Goal: Task Accomplishment & Management: Manage account settings

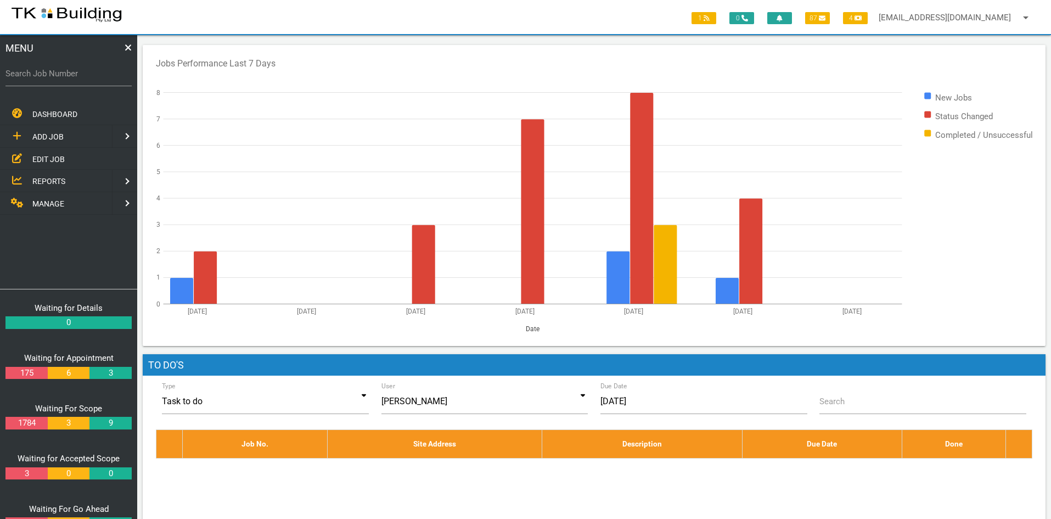
click at [59, 158] on span "EDIT JOB" at bounding box center [48, 158] width 32 height 9
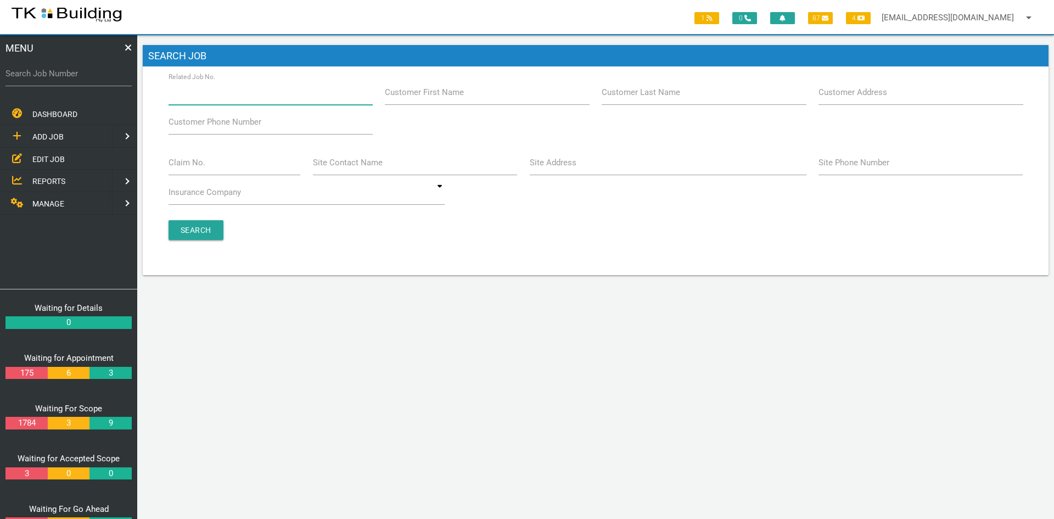
click at [253, 96] on input "Related Job No." at bounding box center [271, 92] width 204 height 25
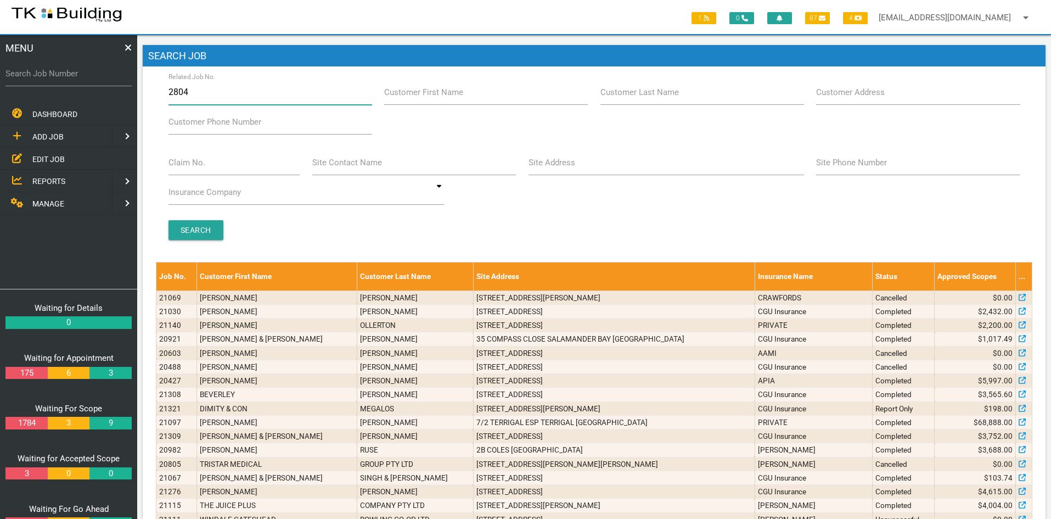
type input "28043"
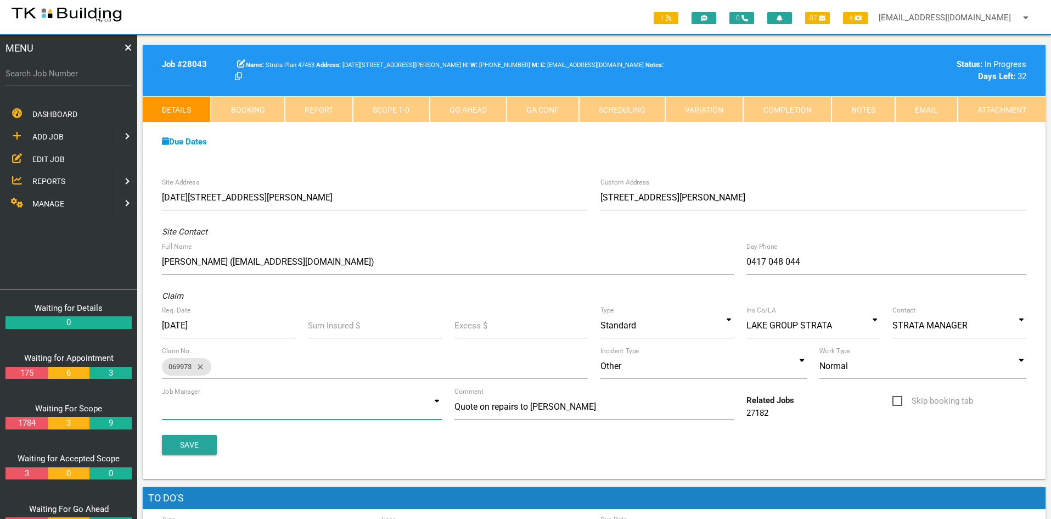
click at [384, 408] on input at bounding box center [302, 406] width 280 height 25
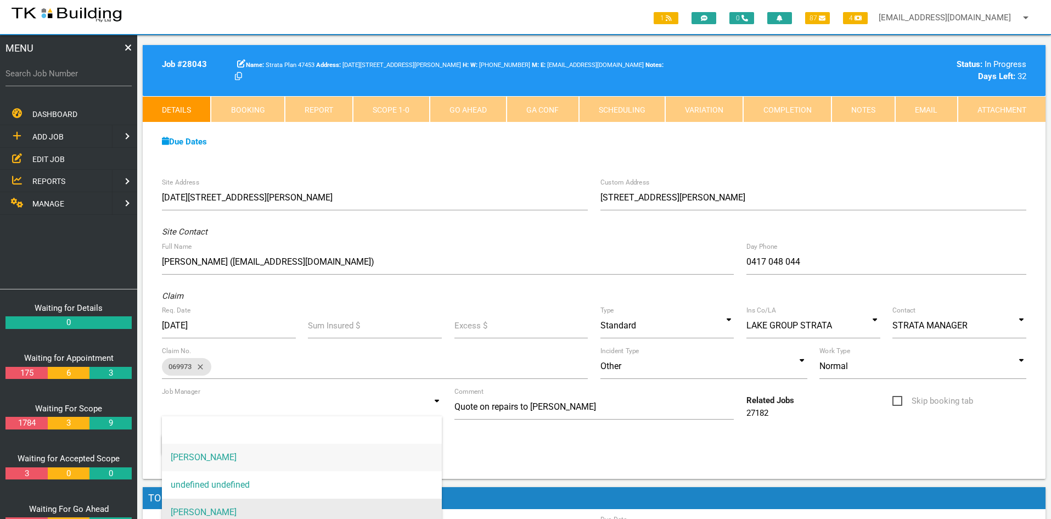
click at [259, 507] on span "[PERSON_NAME]" at bounding box center [302, 511] width 280 height 27
type input "[PERSON_NAME]"
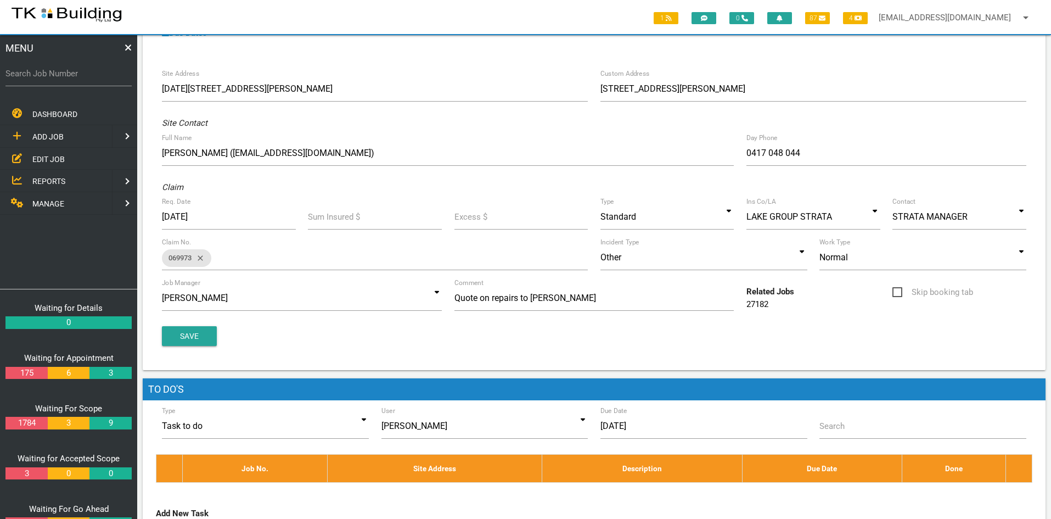
scroll to position [110, 0]
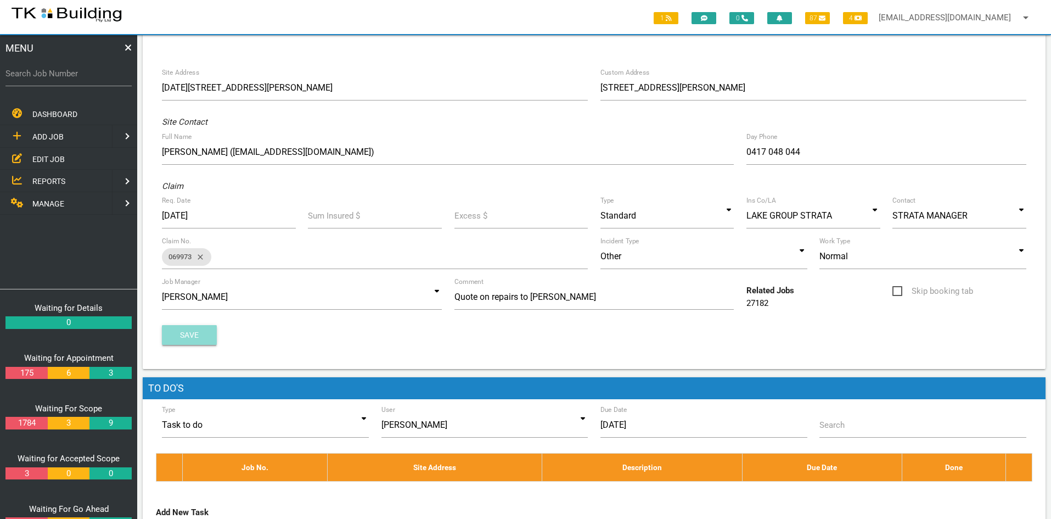
click at [203, 330] on button "Save" at bounding box center [189, 335] width 55 height 20
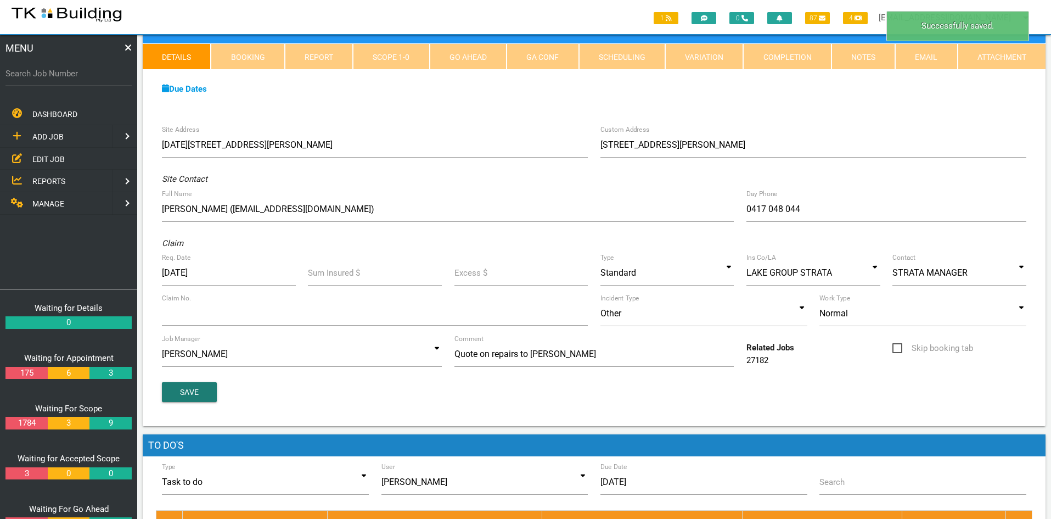
scroll to position [0, 0]
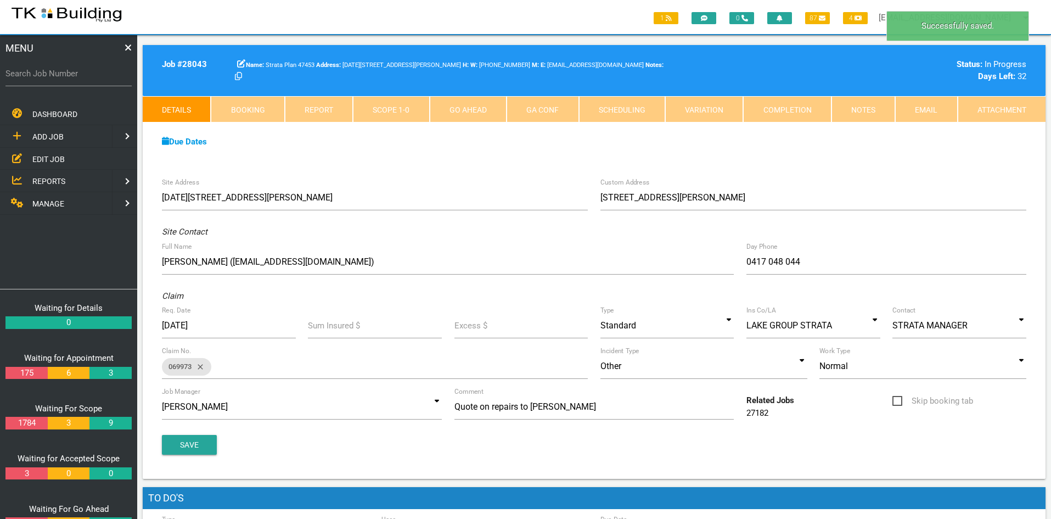
click at [786, 149] on div "Due Dates Waiting for Appointment From [DATE] To [DATE] Waiting For Scope From …" at bounding box center [594, 147] width 903 height 50
click at [856, 104] on link "Notes" at bounding box center [864, 109] width 64 height 26
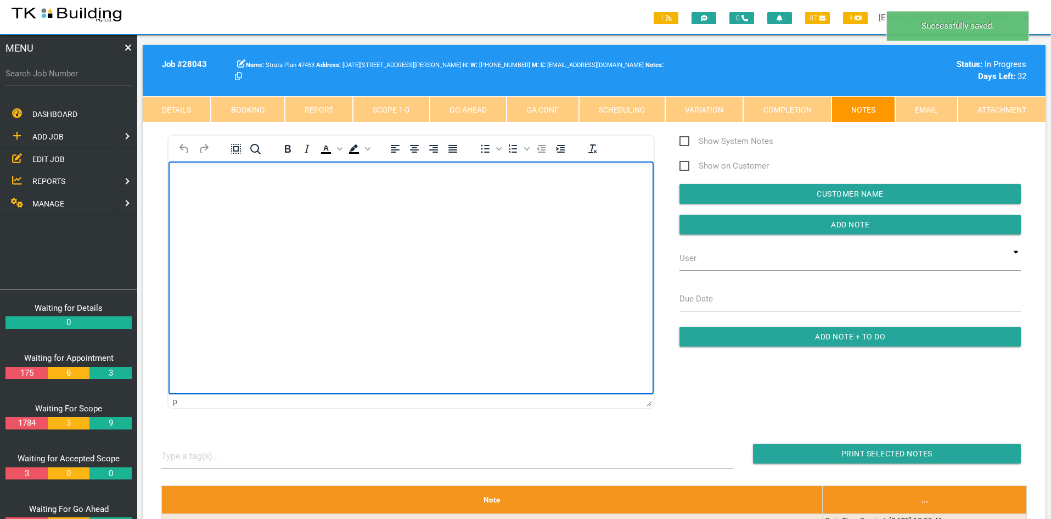
click at [451, 211] on html at bounding box center [411, 186] width 485 height 50
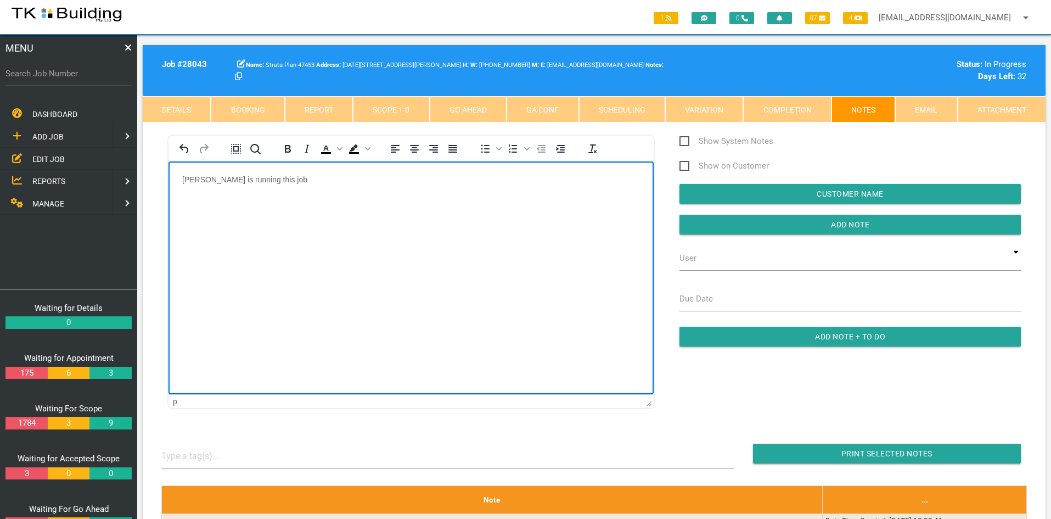
click at [490, 211] on html "[PERSON_NAME] is running this job" at bounding box center [411, 186] width 485 height 50
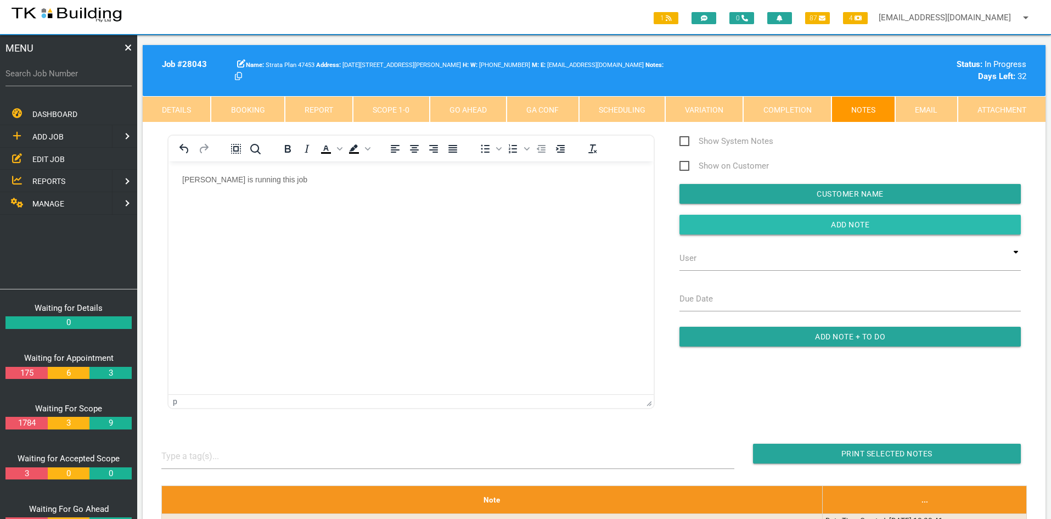
click at [833, 223] on input "button" at bounding box center [850, 225] width 341 height 20
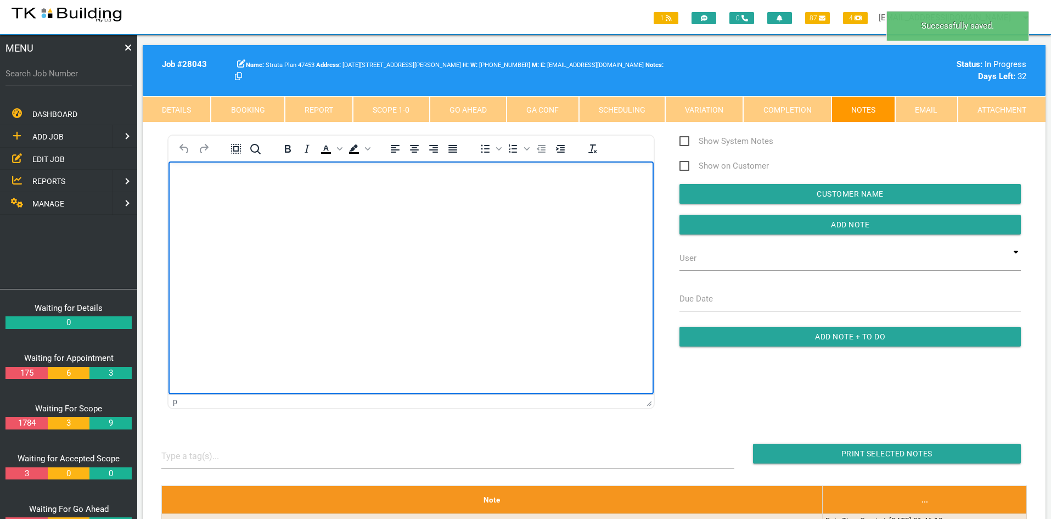
click at [529, 211] on html at bounding box center [411, 186] width 485 height 50
click at [443, 211] on html at bounding box center [411, 186] width 485 height 50
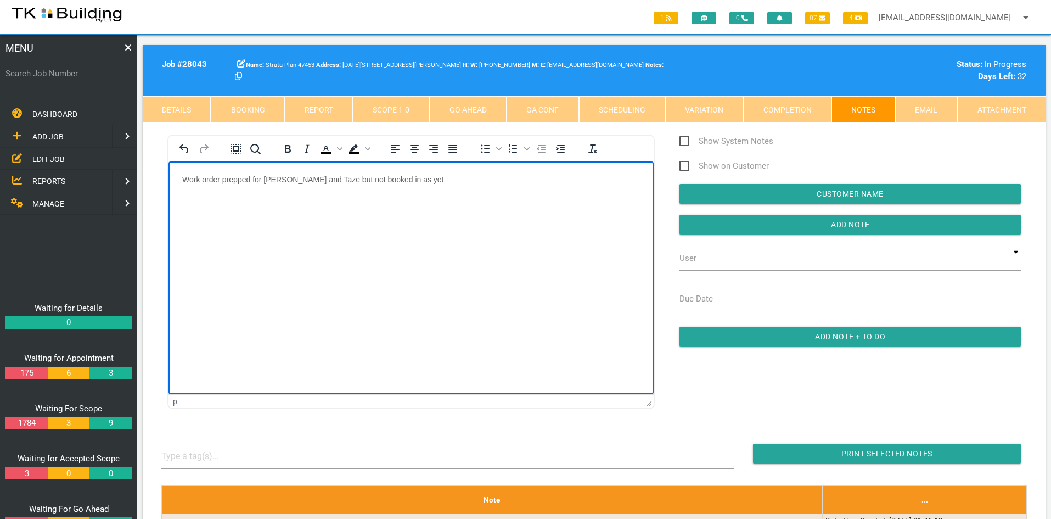
click at [443, 211] on html "Work order prepped for [PERSON_NAME] and Taze but not booked in as yet" at bounding box center [411, 186] width 485 height 50
click at [822, 229] on input "Add Note" at bounding box center [850, 225] width 341 height 20
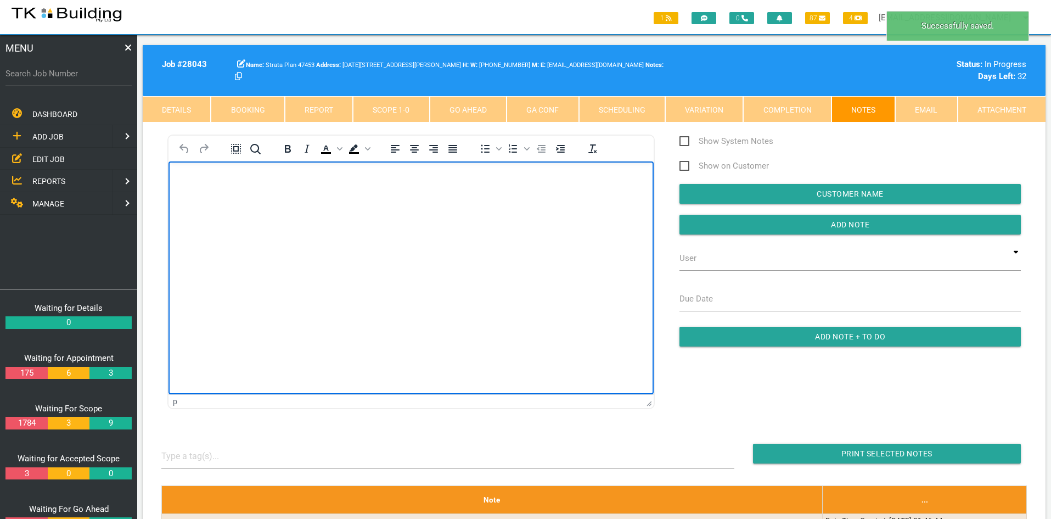
click at [536, 211] on html at bounding box center [411, 186] width 485 height 50
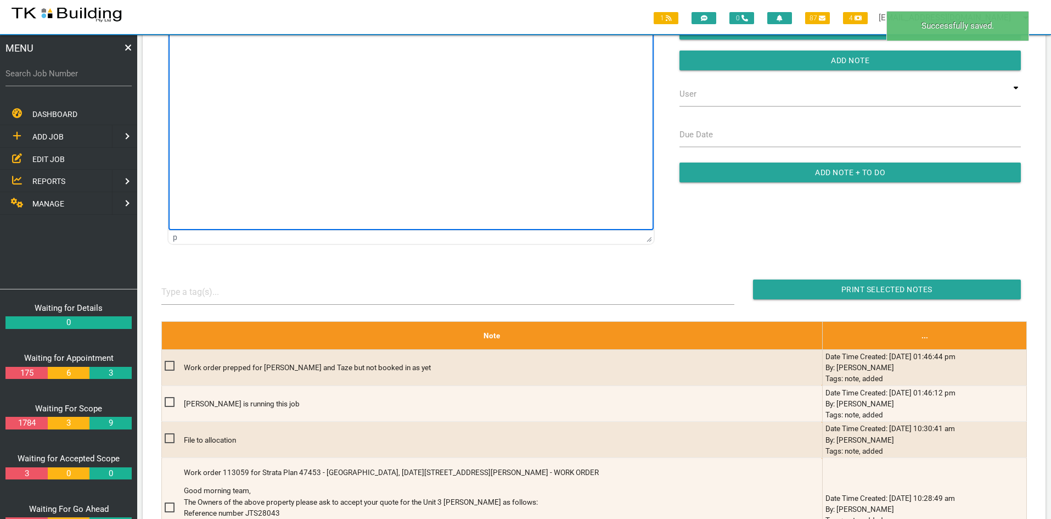
scroll to position [165, 0]
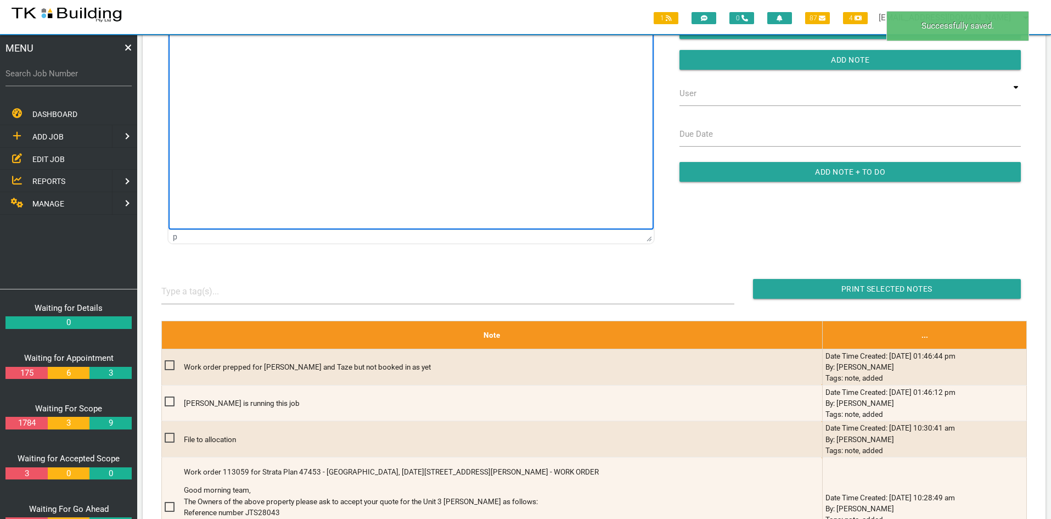
click at [401, 47] on html at bounding box center [411, 22] width 485 height 50
click at [385, 47] on html at bounding box center [411, 22] width 485 height 50
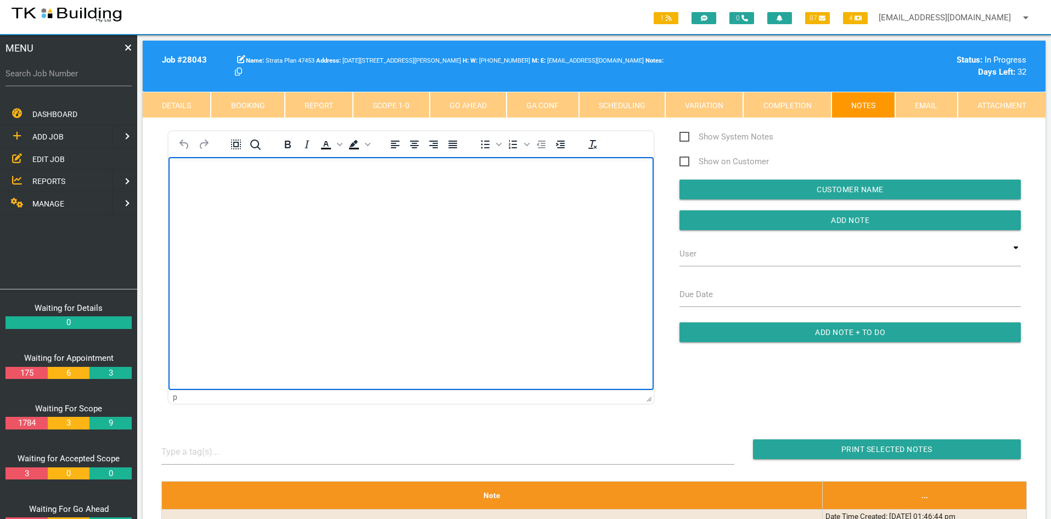
scroll to position [0, 0]
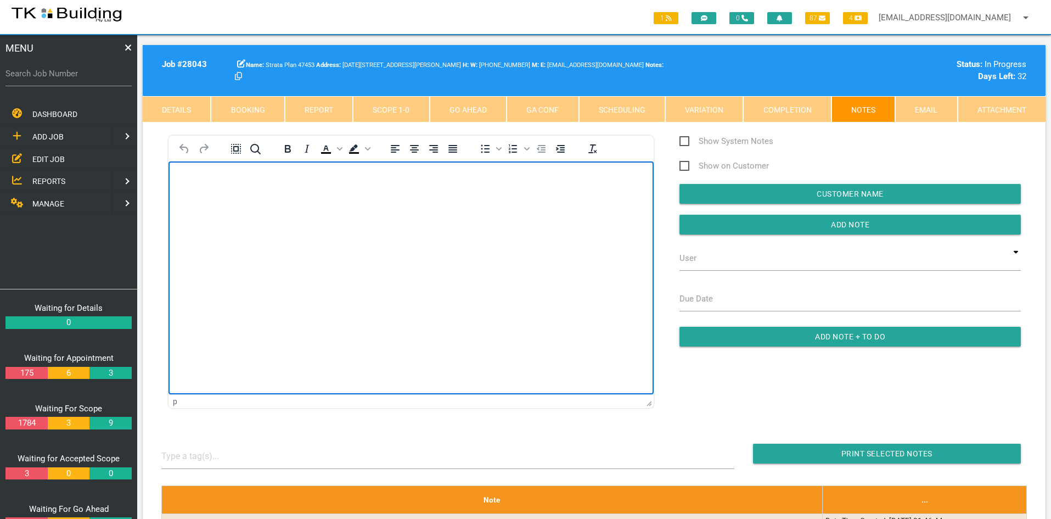
click at [266, 211] on html at bounding box center [411, 186] width 485 height 50
click at [261, 211] on html at bounding box center [411, 186] width 485 height 50
click at [312, 211] on html at bounding box center [411, 186] width 485 height 50
click at [358, 211] on html at bounding box center [411, 186] width 485 height 50
click at [386, 117] on link "Scope 1 - 0" at bounding box center [391, 109] width 76 height 26
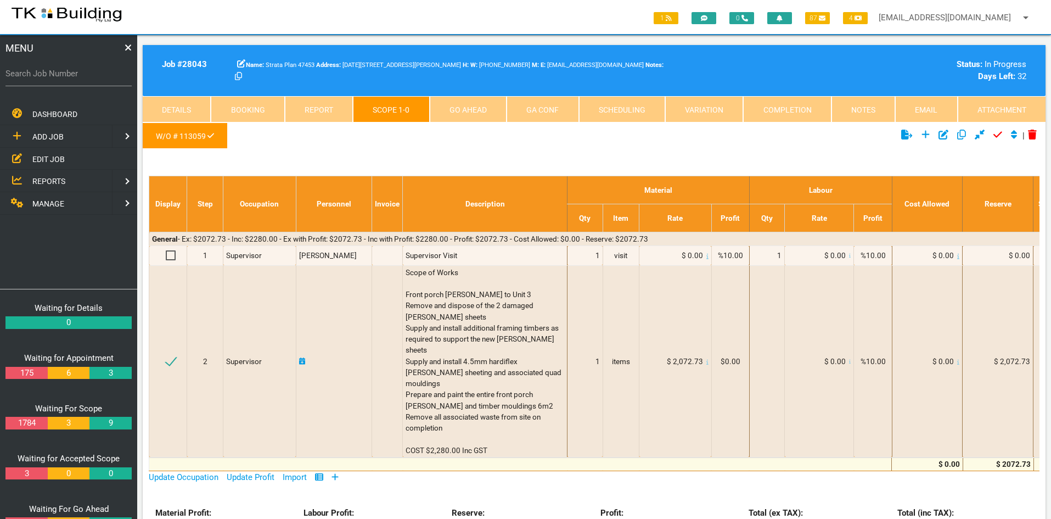
click at [416, 148] on ul "W/O # 113059" at bounding box center [444, 137] width 602 height 30
click at [46, 154] on span "EDIT JOB" at bounding box center [48, 158] width 32 height 9
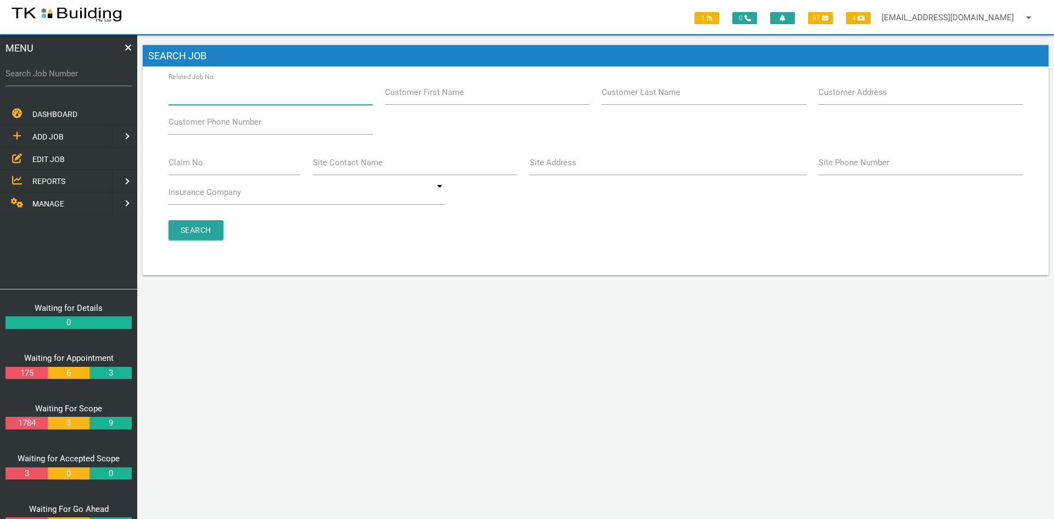
click at [247, 97] on input "Related Job No." at bounding box center [271, 92] width 204 height 25
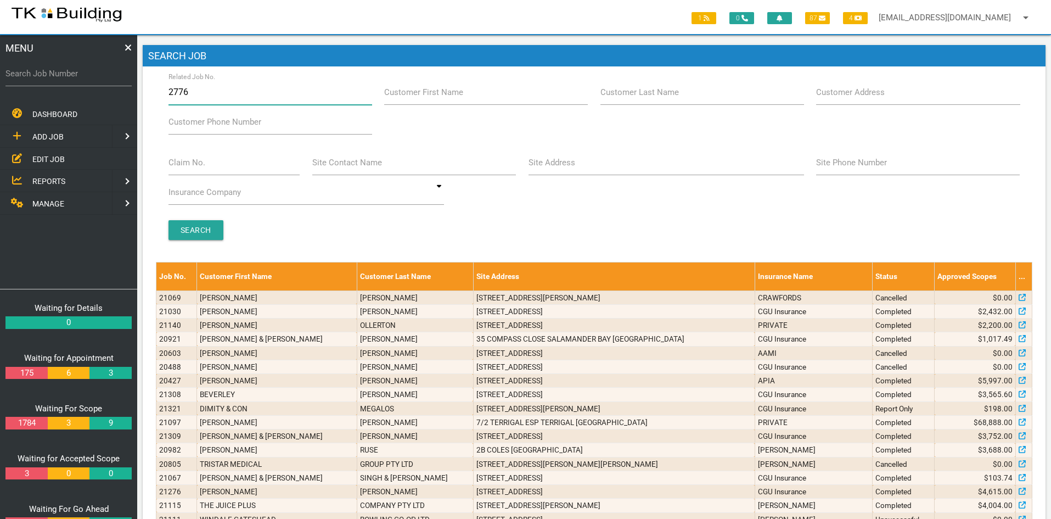
type input "27764"
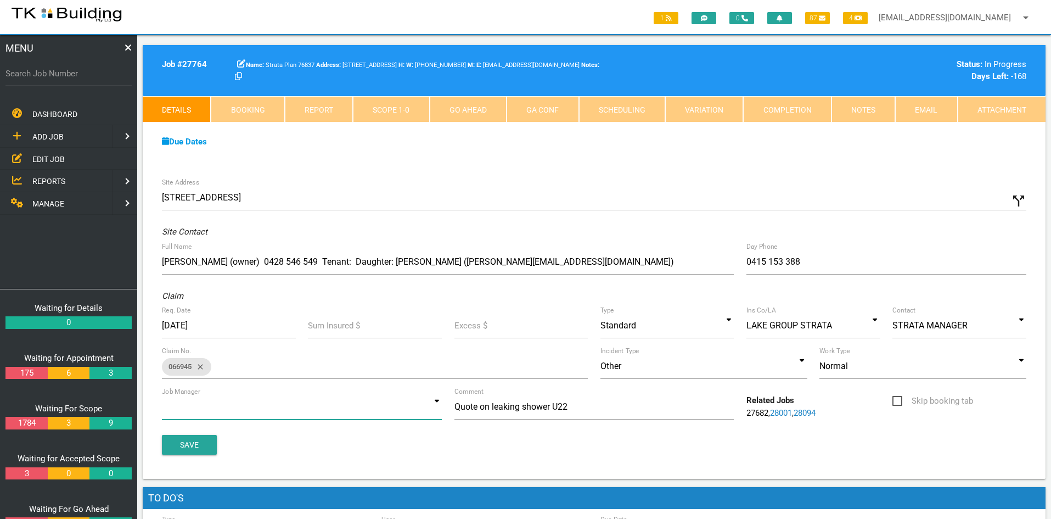
click at [432, 400] on input at bounding box center [302, 406] width 280 height 25
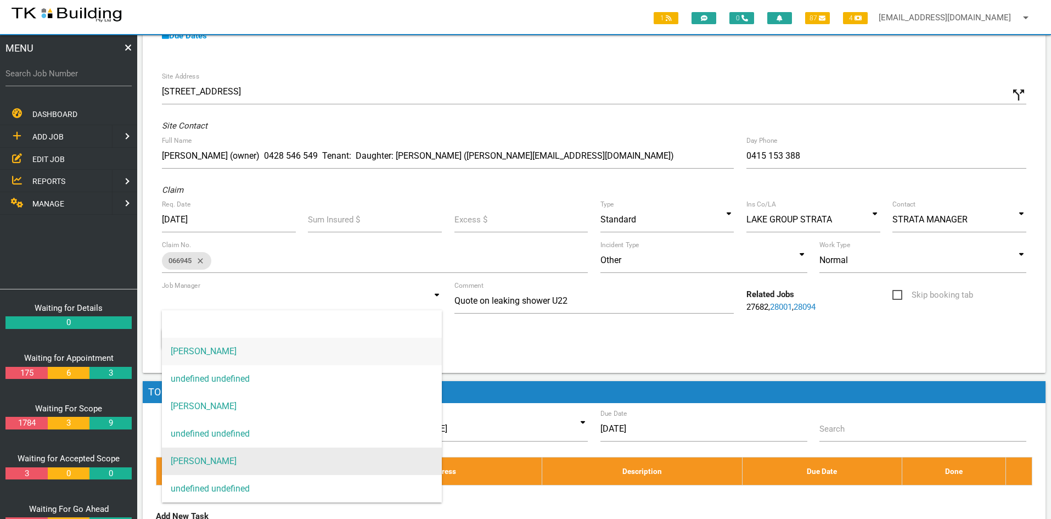
scroll to position [110, 0]
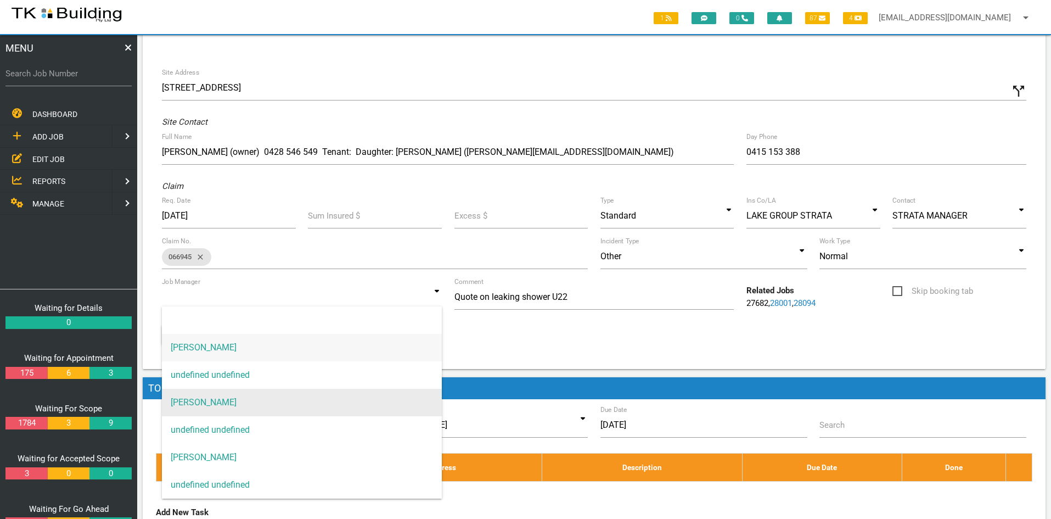
click at [222, 398] on span "[PERSON_NAME]" at bounding box center [302, 402] width 280 height 27
type input "[PERSON_NAME]"
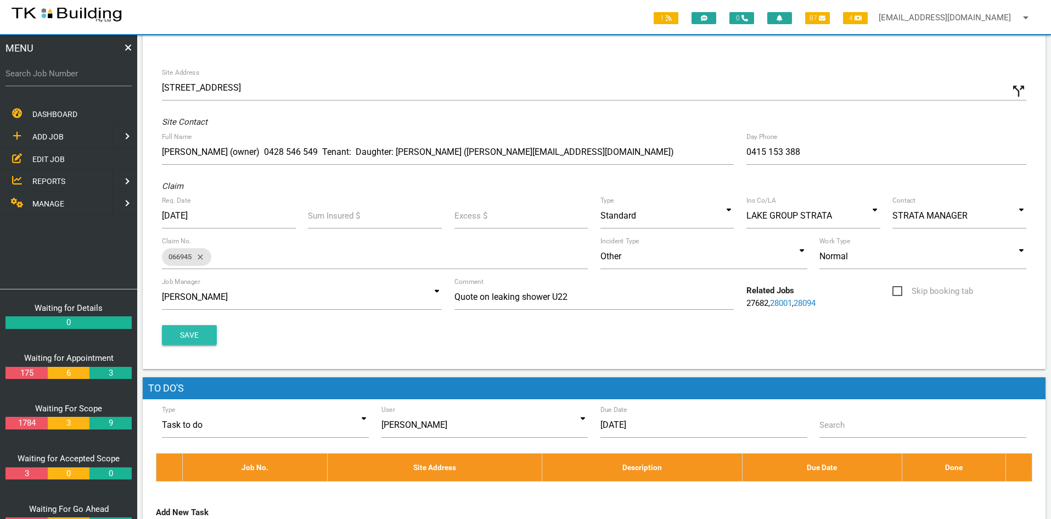
click at [192, 339] on button "Save" at bounding box center [189, 335] width 55 height 20
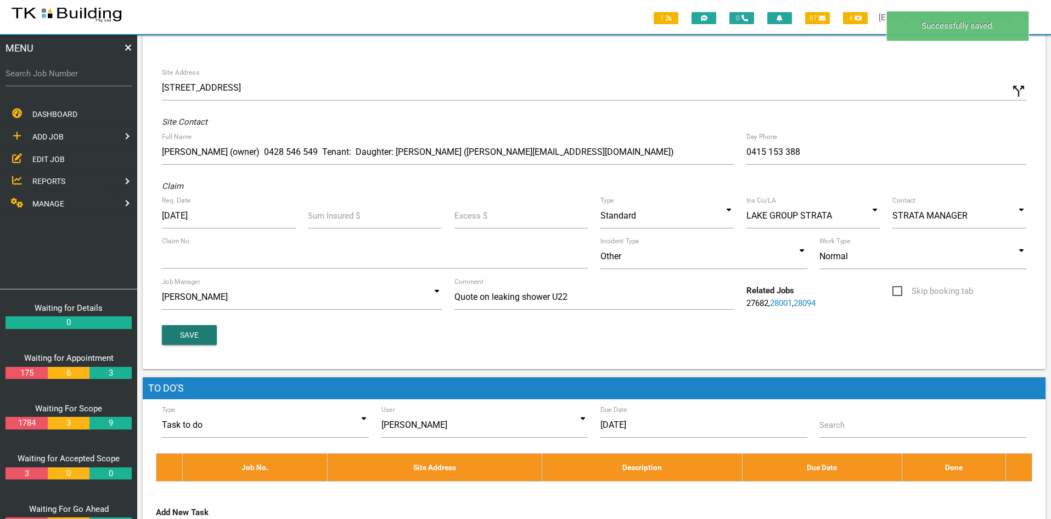
scroll to position [0, 0]
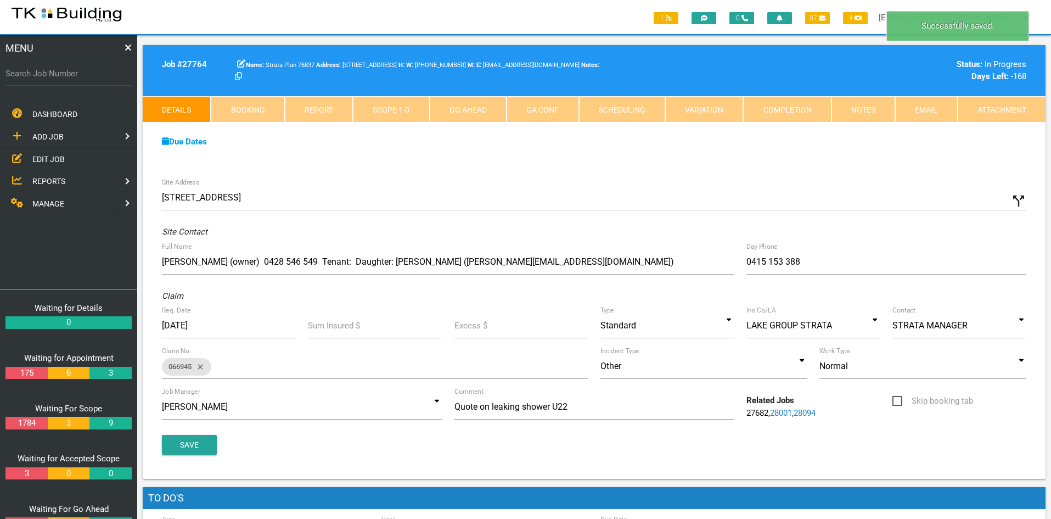
click at [546, 160] on div "Due Dates Waiting for Appointment From [DATE] To [DATE] Waiting For Scope From …" at bounding box center [594, 147] width 903 height 50
click at [850, 107] on link "Notes" at bounding box center [864, 109] width 64 height 26
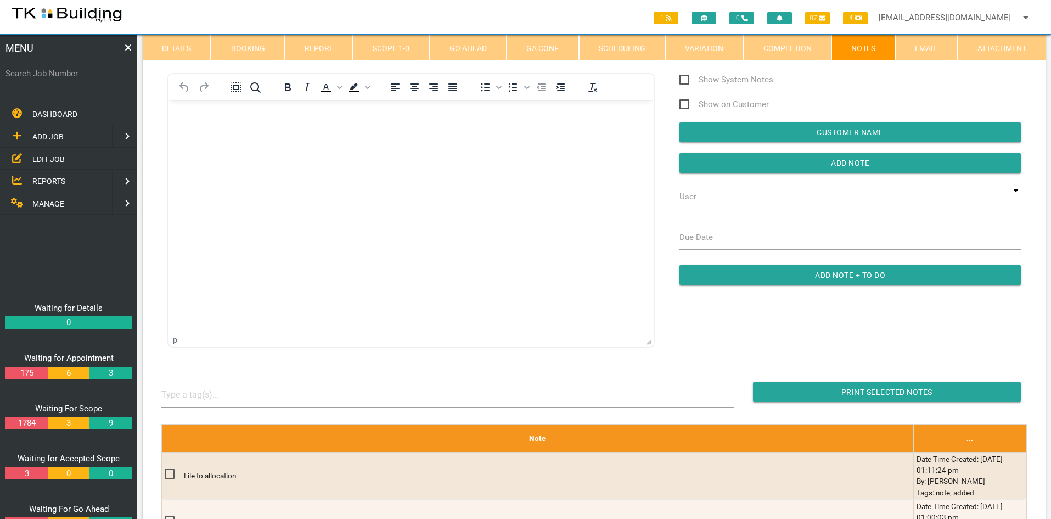
scroll to position [21, 0]
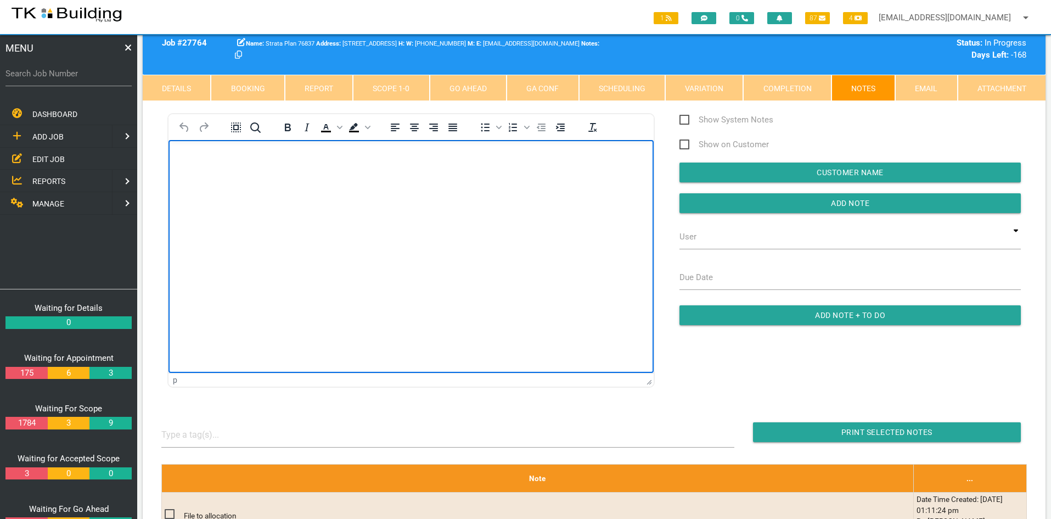
click at [464, 190] on html at bounding box center [411, 165] width 485 height 50
click at [464, 190] on html "[PERSON_NAME] is running this job" at bounding box center [411, 165] width 485 height 50
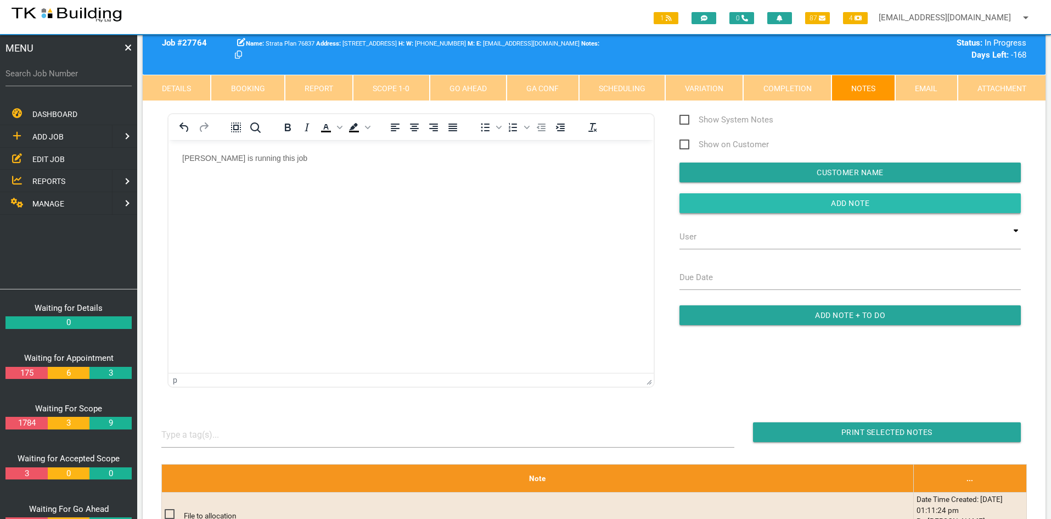
click at [845, 199] on input "button" at bounding box center [850, 203] width 341 height 20
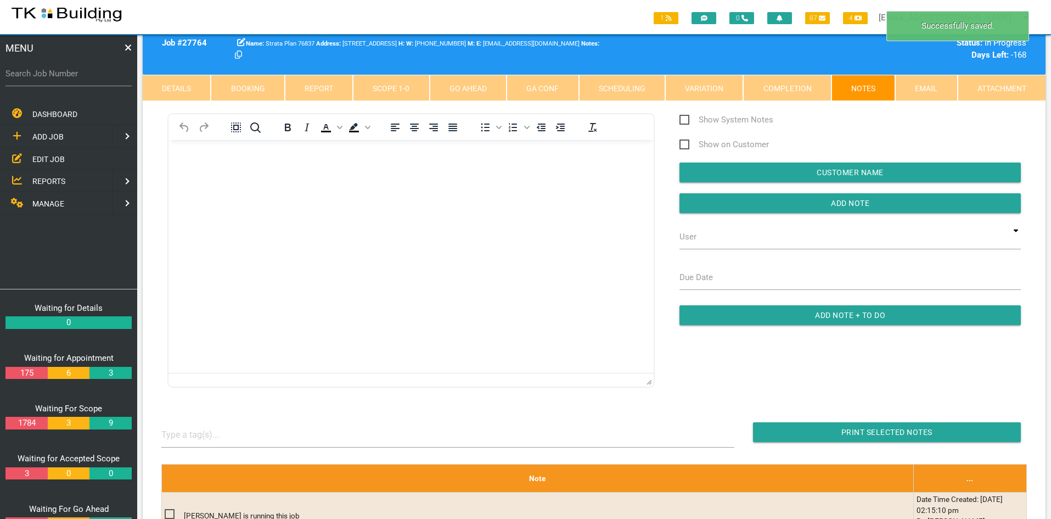
click at [555, 190] on html at bounding box center [411, 165] width 485 height 50
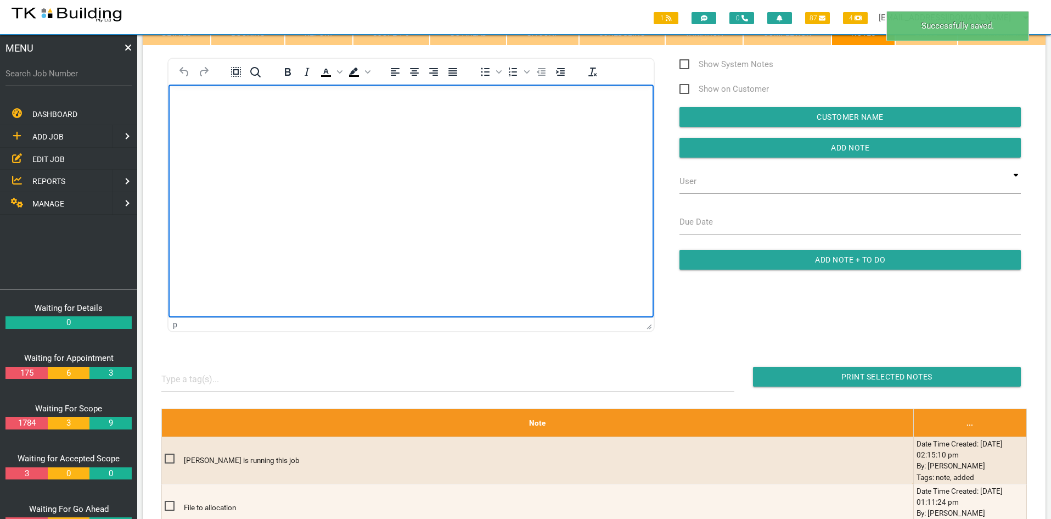
scroll to position [76, 0]
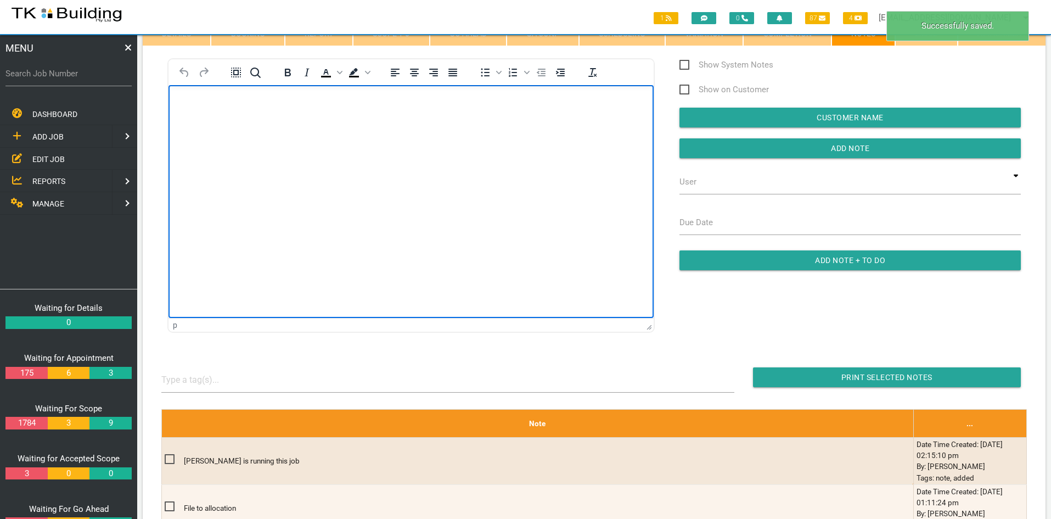
click at [440, 135] on html at bounding box center [411, 110] width 485 height 50
click at [422, 135] on html at bounding box center [411, 110] width 485 height 50
click at [401, 135] on html at bounding box center [411, 110] width 485 height 50
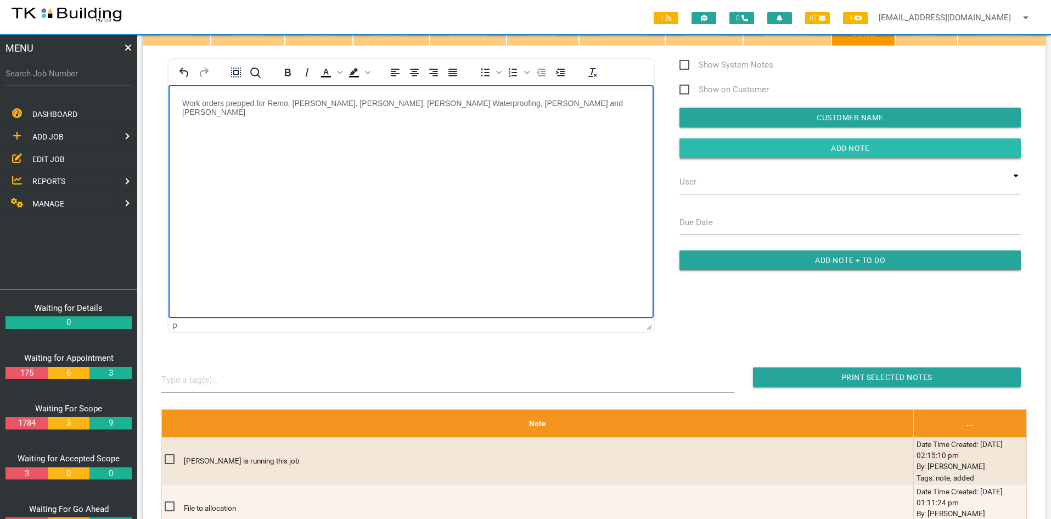
click at [851, 148] on input "Add Note" at bounding box center [850, 148] width 341 height 20
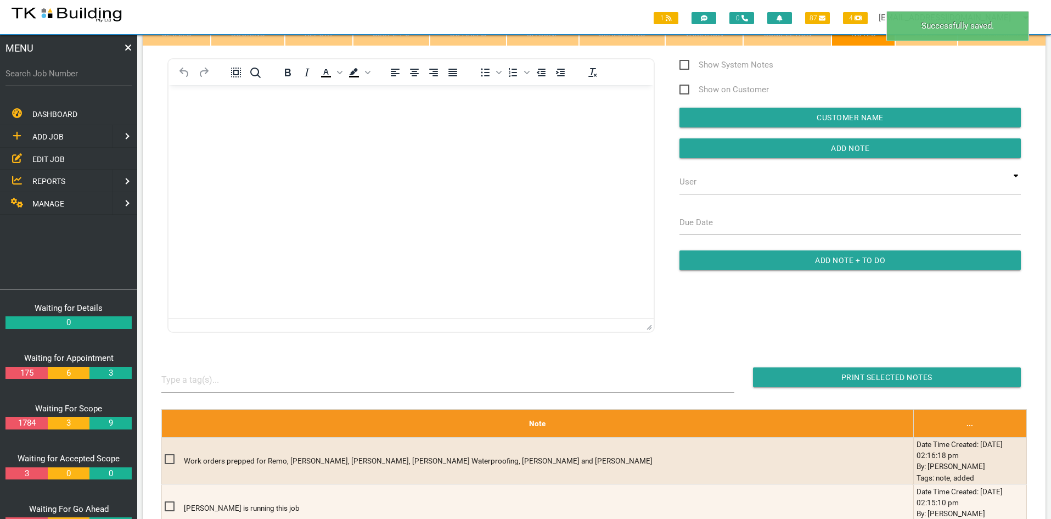
click at [574, 135] on html at bounding box center [411, 110] width 485 height 50
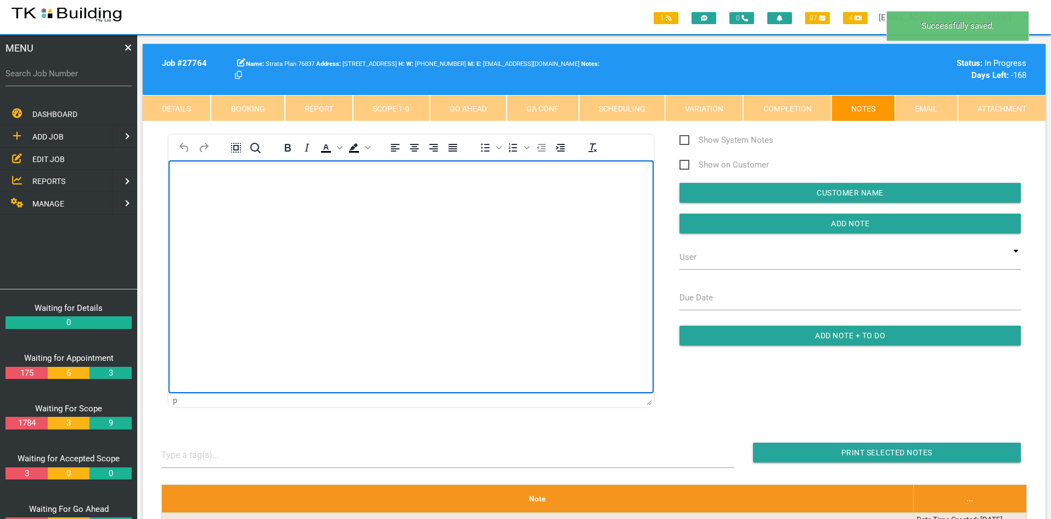
scroll to position [0, 0]
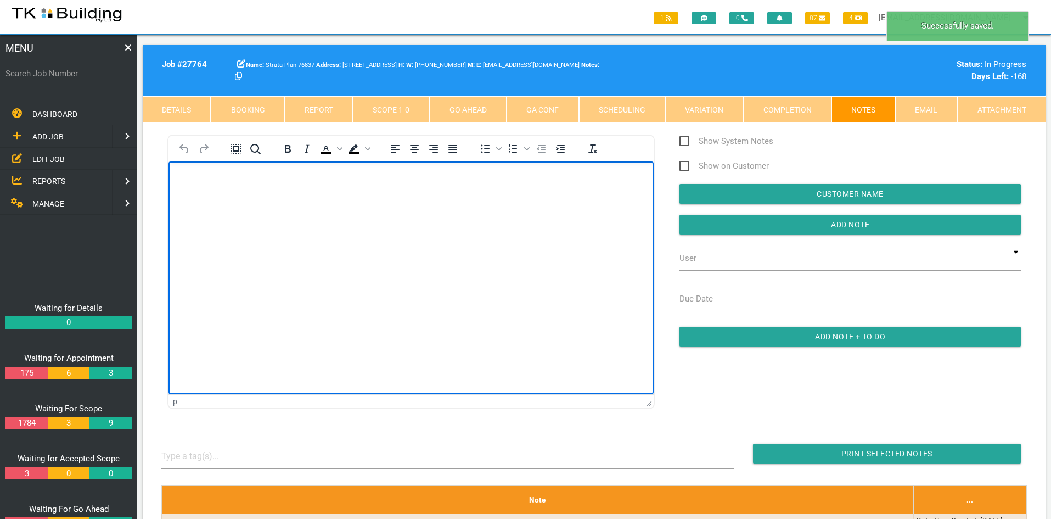
click at [402, 110] on link "Scope 1 - 0" at bounding box center [391, 109] width 76 height 26
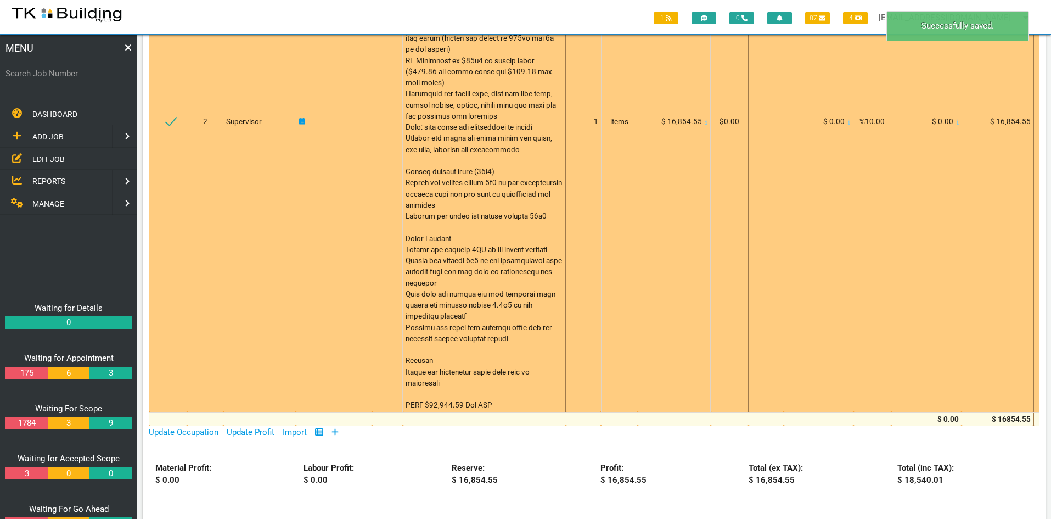
scroll to position [549, 0]
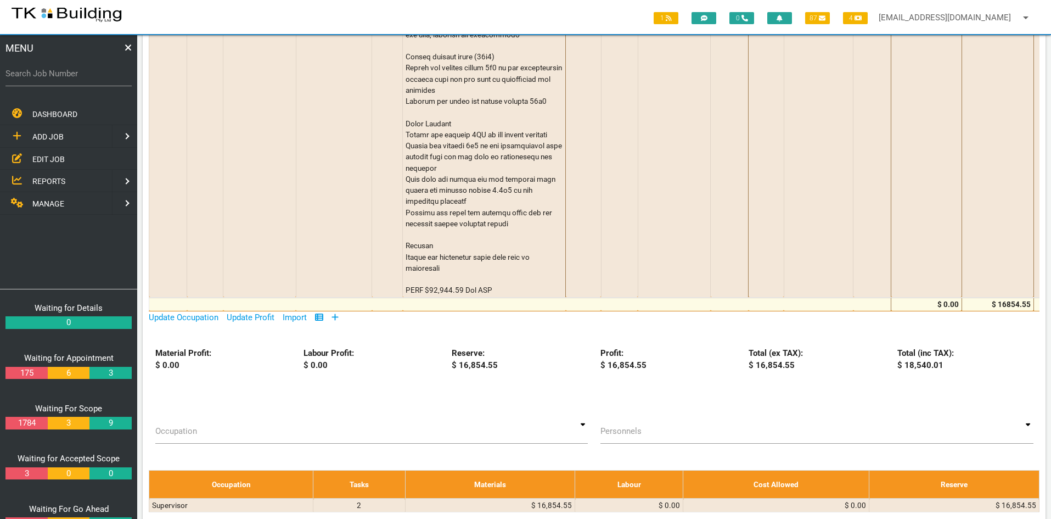
click at [44, 163] on span "EDIT JOB" at bounding box center [48, 158] width 32 height 9
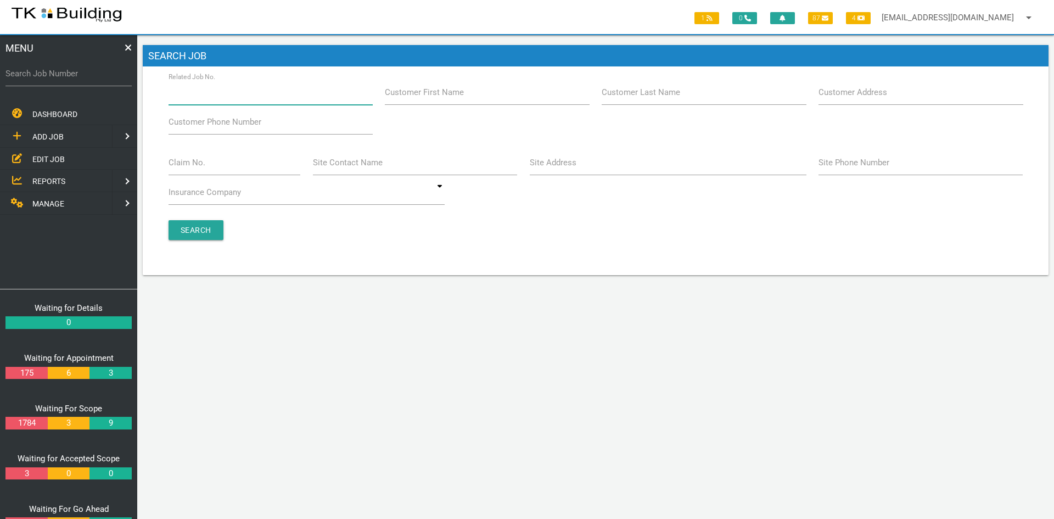
click at [235, 100] on input "Related Job No." at bounding box center [271, 92] width 204 height 25
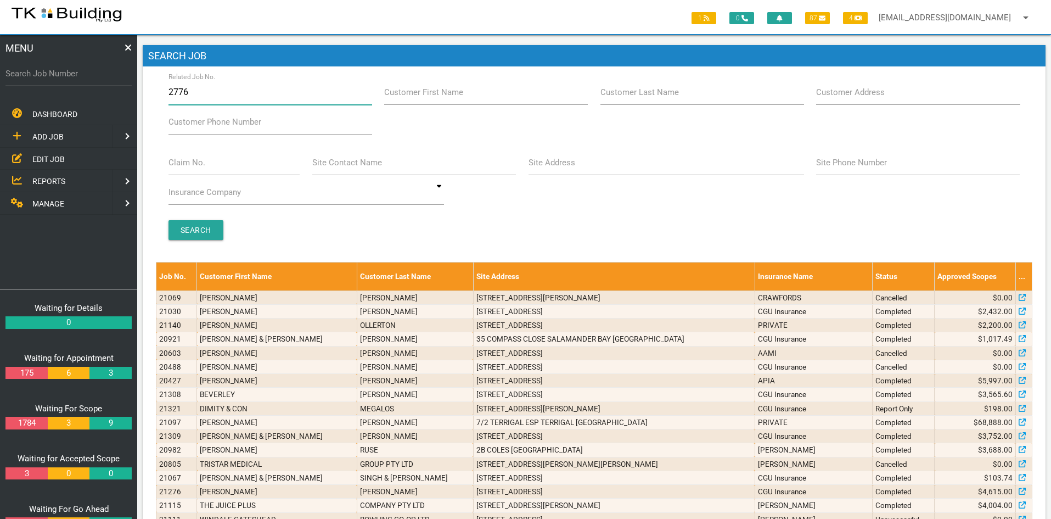
type input "27764"
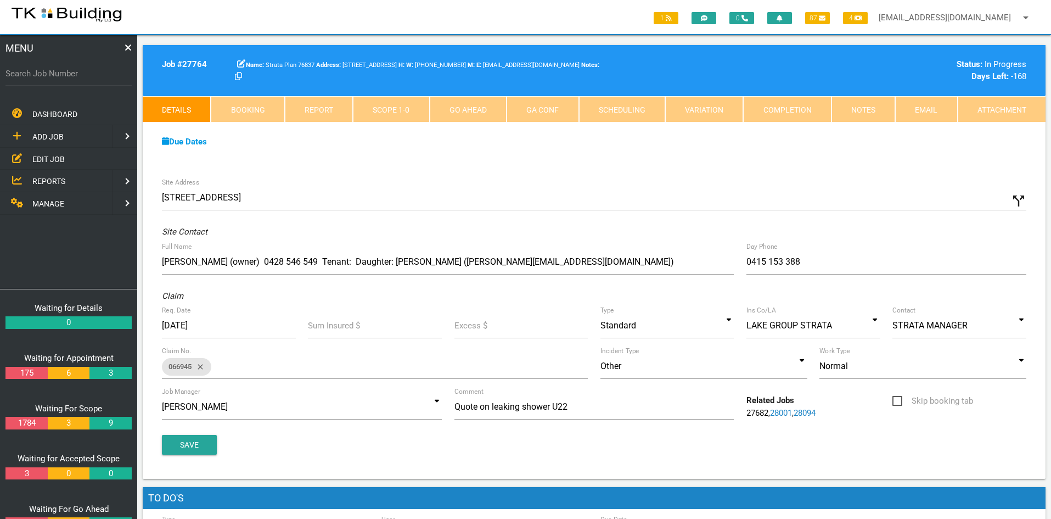
click at [484, 171] on div "Due Dates Waiting for Appointment From [DATE] To [DATE] Waiting For Scope From …" at bounding box center [594, 147] width 903 height 50
click at [580, 165] on div "Due Dates Waiting for Appointment From [DATE] To [DATE] Waiting For Scope From …" at bounding box center [594, 147] width 903 height 50
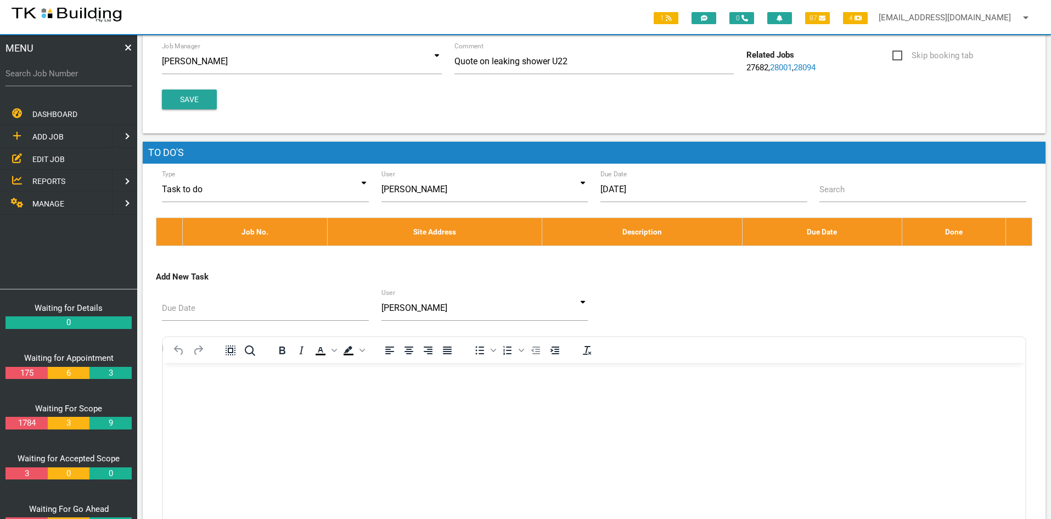
scroll to position [329, 0]
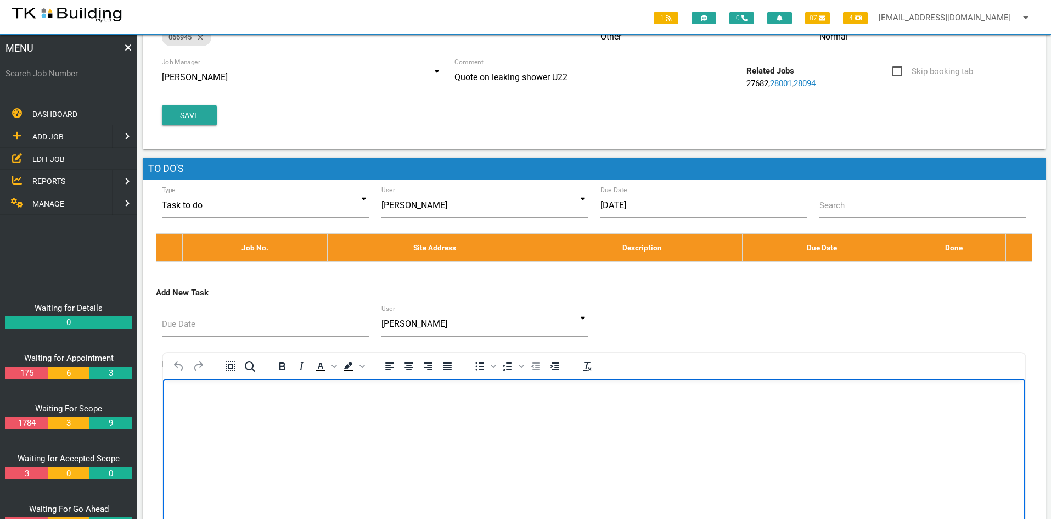
click at [522, 429] on html at bounding box center [594, 404] width 862 height 50
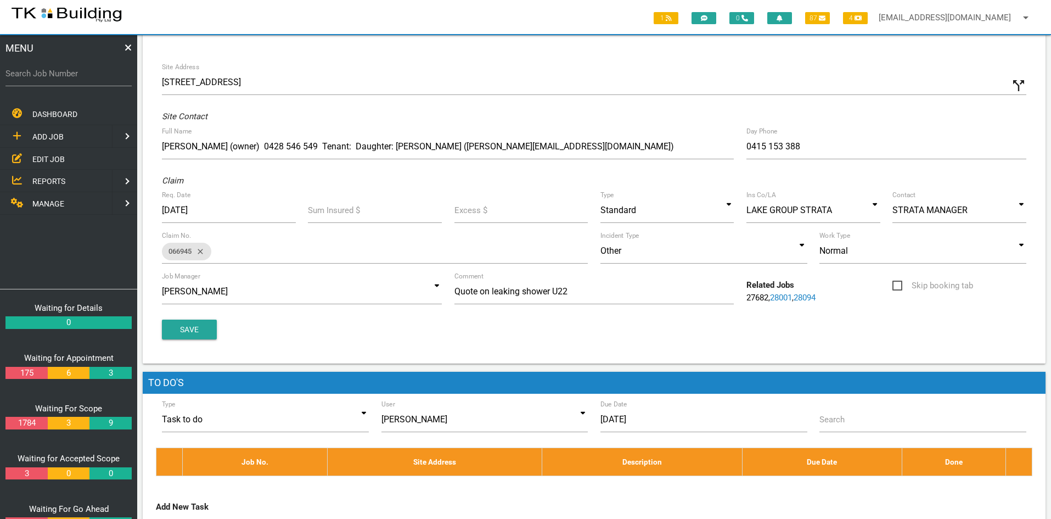
scroll to position [0, 0]
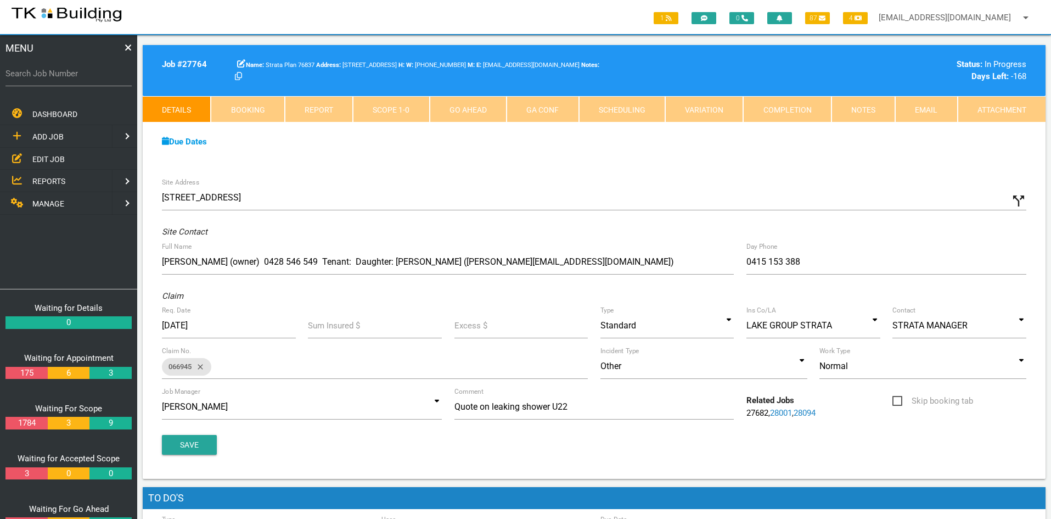
click at [530, 164] on div "Due Dates Waiting for Appointment From [DATE] To [DATE] Waiting For Scope From …" at bounding box center [594, 147] width 903 height 50
click at [553, 167] on div "Due Dates Waiting for Appointment From [DATE] To [DATE] Waiting For Scope From …" at bounding box center [594, 147] width 903 height 50
click at [543, 170] on div "Due Dates Waiting for Appointment From [DATE] To [DATE] Waiting For Scope From …" at bounding box center [594, 147] width 903 height 50
click at [912, 147] on div "Due Dates" at bounding box center [594, 142] width 877 height 13
click at [46, 158] on span "EDIT JOB" at bounding box center [48, 158] width 32 height 9
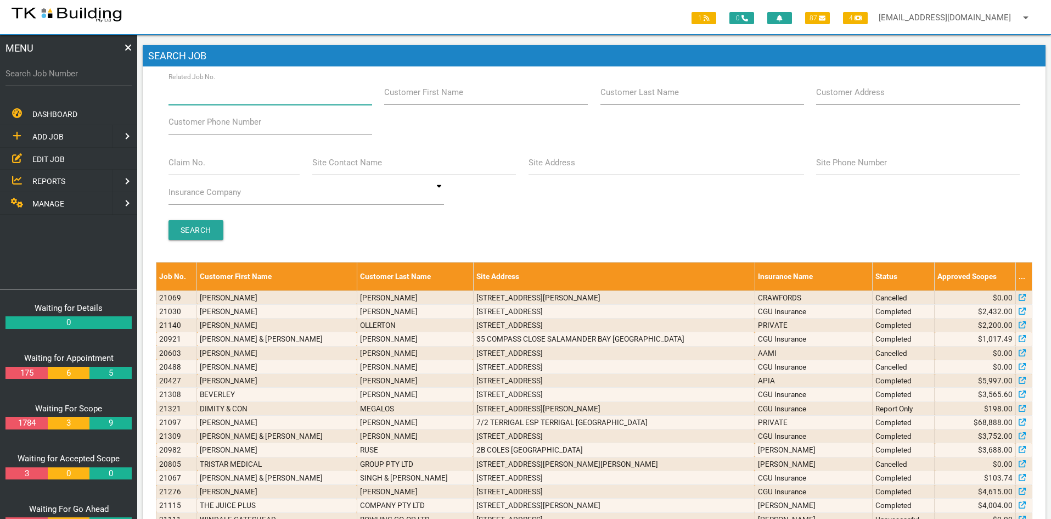
click at [244, 97] on input "Related Job No." at bounding box center [271, 92] width 204 height 25
click at [251, 91] on input "Related Job No." at bounding box center [271, 92] width 204 height 25
type input "28094"
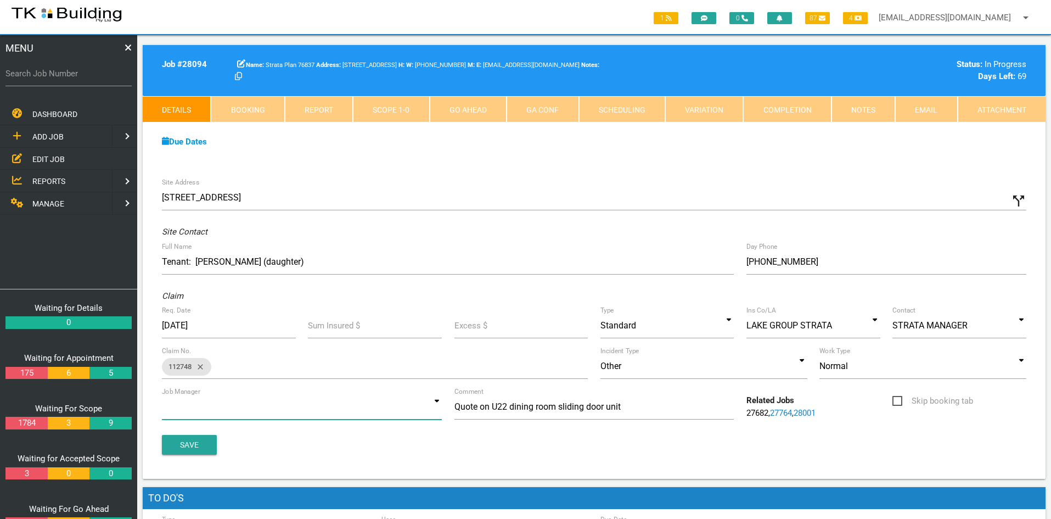
click at [428, 410] on input at bounding box center [302, 406] width 280 height 25
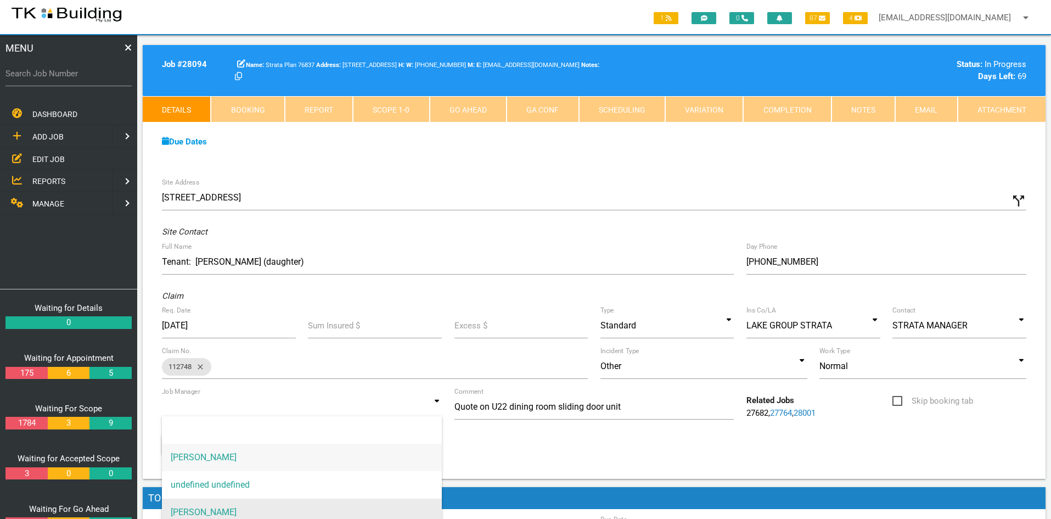
click at [206, 506] on span "[PERSON_NAME]" at bounding box center [302, 511] width 280 height 27
type input "[PERSON_NAME]"
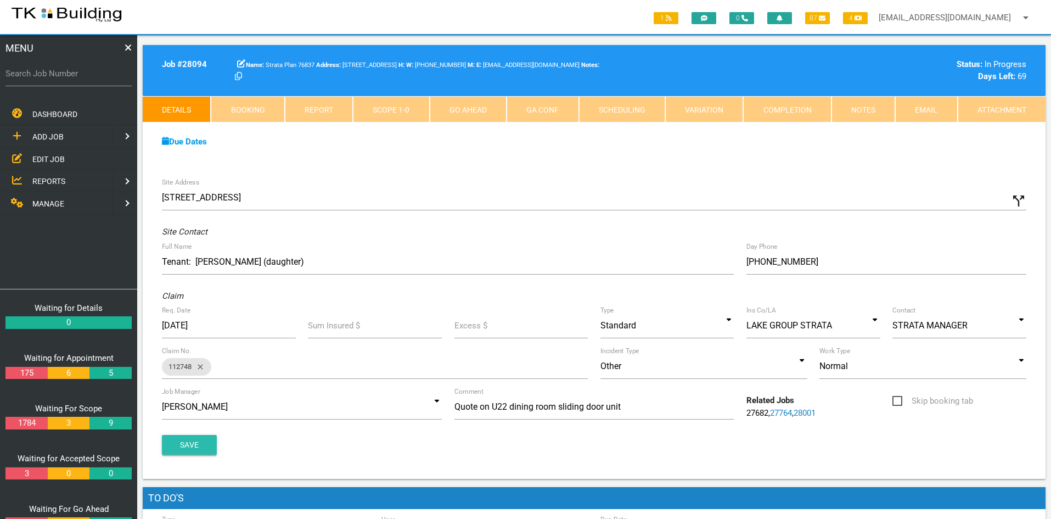
click at [188, 446] on button "Save" at bounding box center [189, 445] width 55 height 20
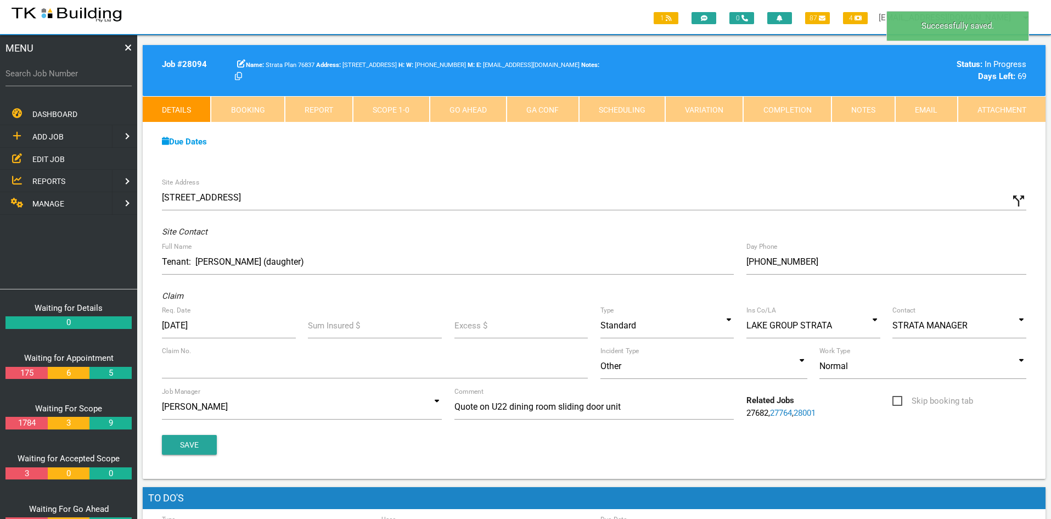
click at [790, 176] on div "Site Address [STREET_ADDRESS] call_split Custom Address Street No. 346-348 Stre…" at bounding box center [594, 325] width 903 height 307
click at [851, 115] on link "Notes" at bounding box center [864, 109] width 64 height 26
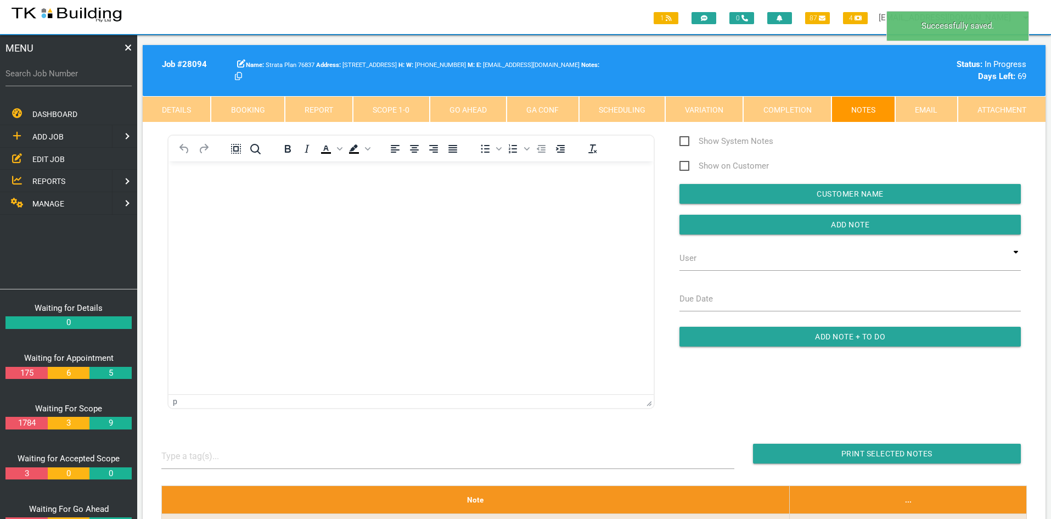
click at [429, 211] on html at bounding box center [411, 186] width 485 height 50
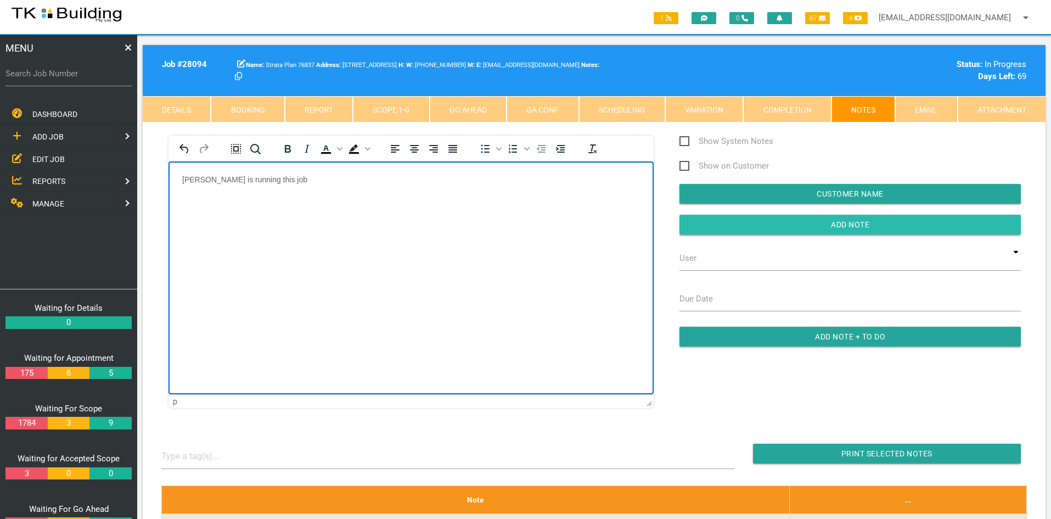
click at [844, 218] on input "Add Note" at bounding box center [850, 225] width 341 height 20
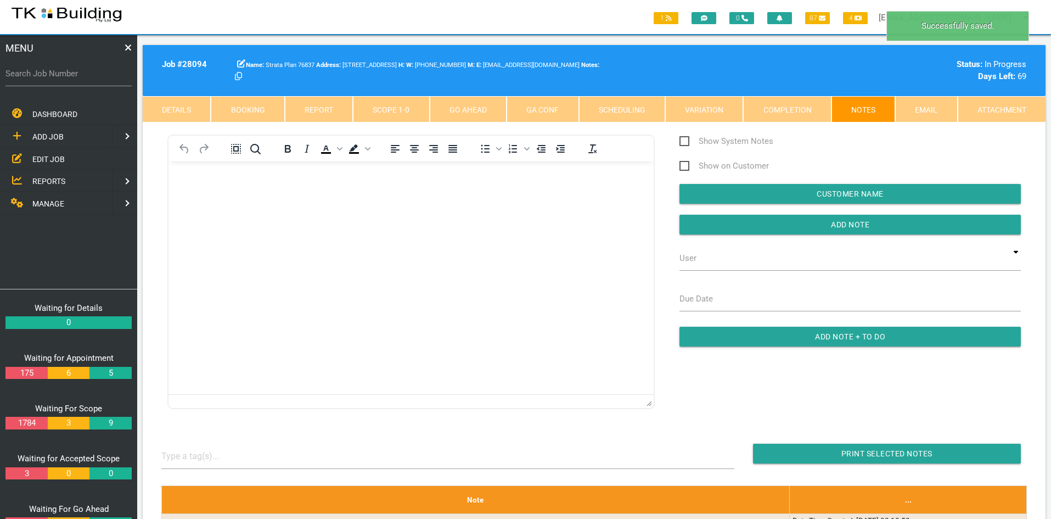
click at [548, 211] on html at bounding box center [411, 186] width 485 height 50
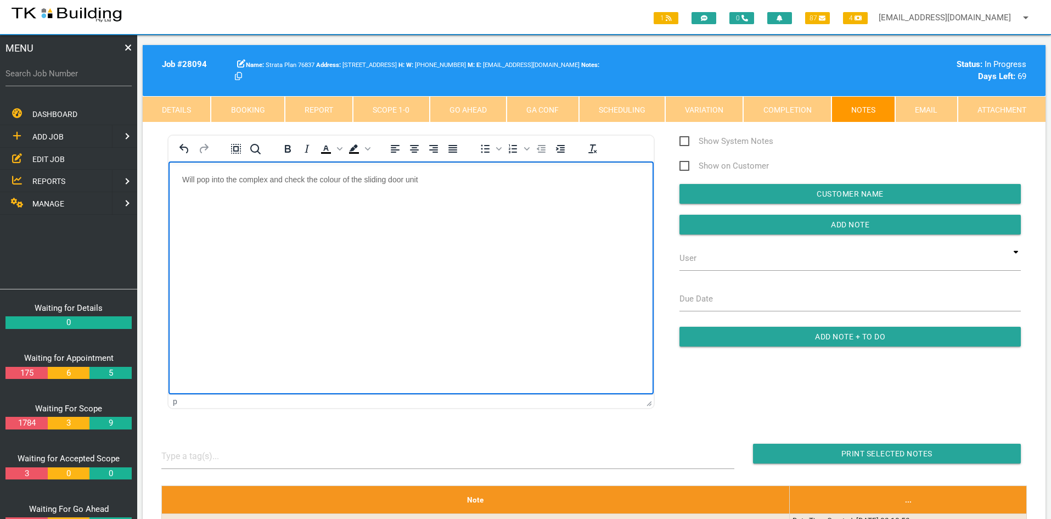
click at [541, 211] on html "Will pop into the complex and check the colour of the sliding door unit" at bounding box center [411, 186] width 485 height 50
click at [471, 179] on p "Will pop into the complex and check the colour of the sliding door unit" at bounding box center [411, 179] width 458 height 9
drag, startPoint x: 553, startPoint y: 180, endPoint x: 563, endPoint y: 177, distance: 10.1
click at [553, 180] on p "Will pop into the complex and check the colour of the sliding door unit so we c…" at bounding box center [411, 179] width 458 height 9
click at [590, 178] on p "Will pop into the complex and check the colour of the sliding door unit so we c…" at bounding box center [411, 179] width 458 height 9
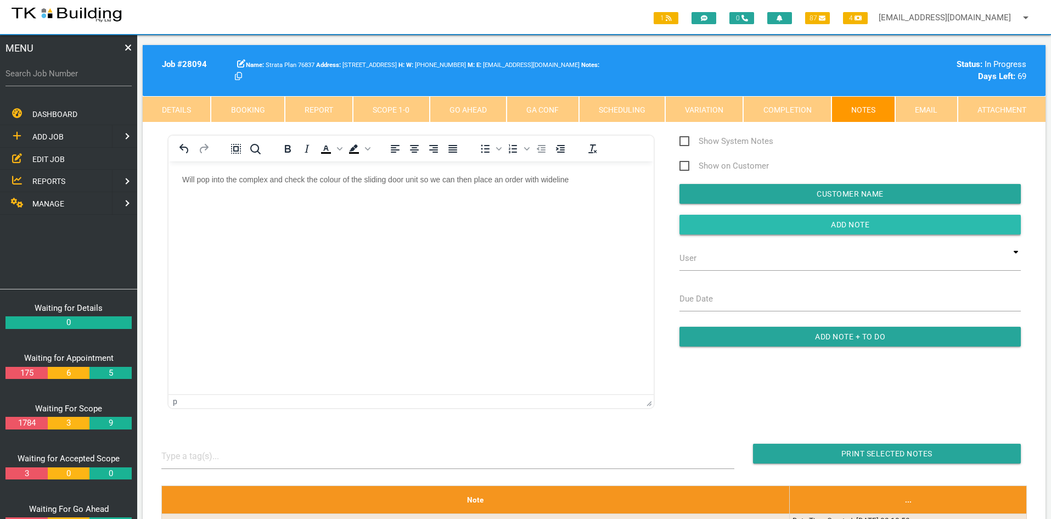
click at [851, 223] on input "button" at bounding box center [850, 225] width 341 height 20
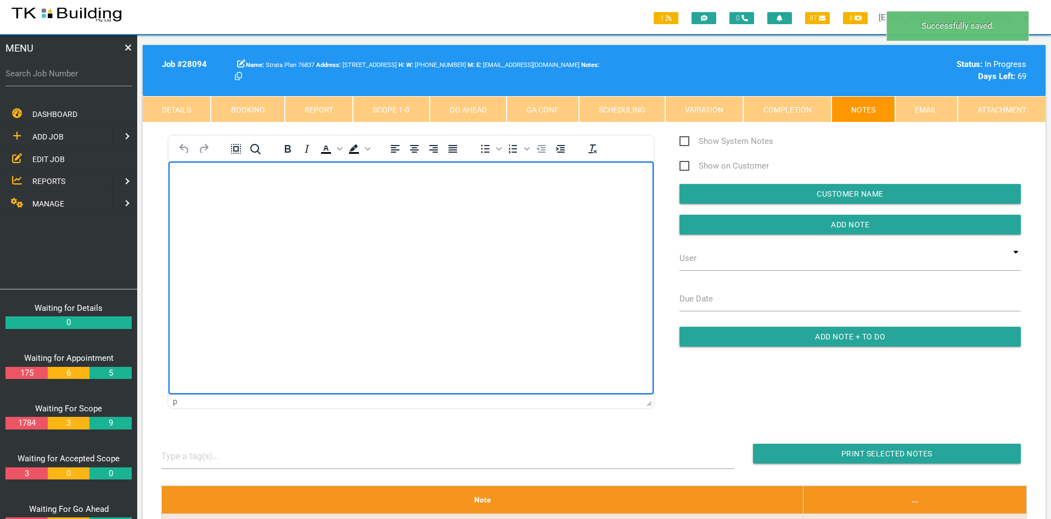
click at [562, 211] on html at bounding box center [411, 186] width 485 height 50
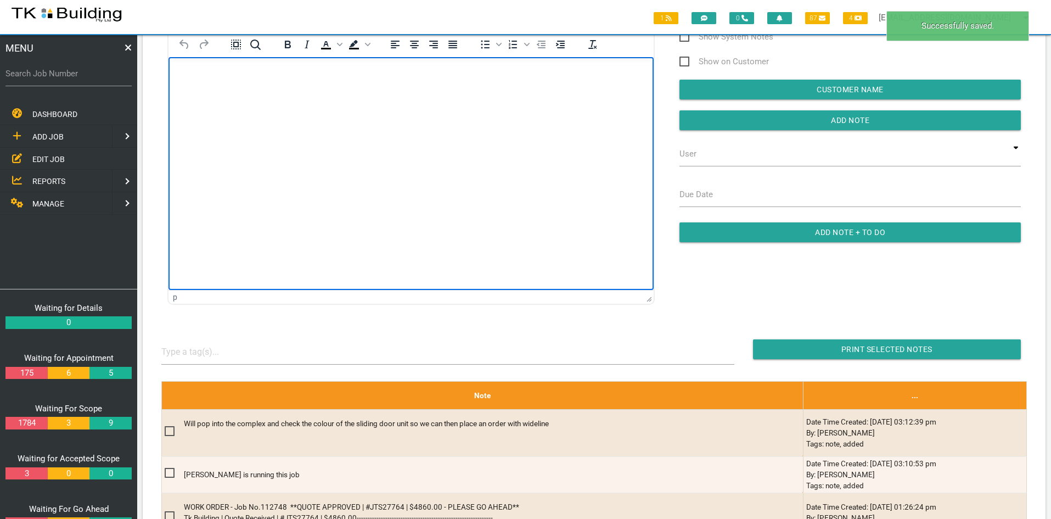
scroll to position [165, 0]
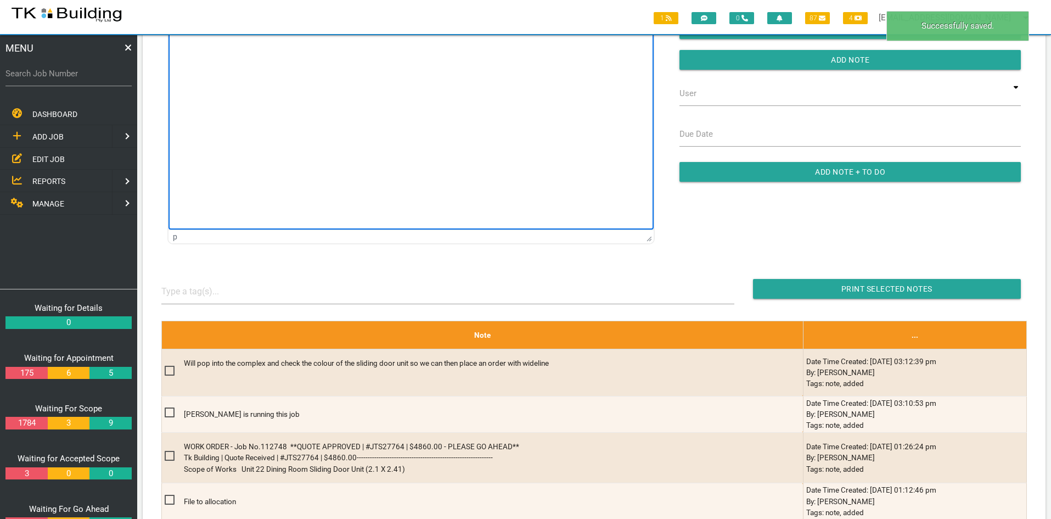
click at [371, 47] on html at bounding box center [411, 22] width 485 height 50
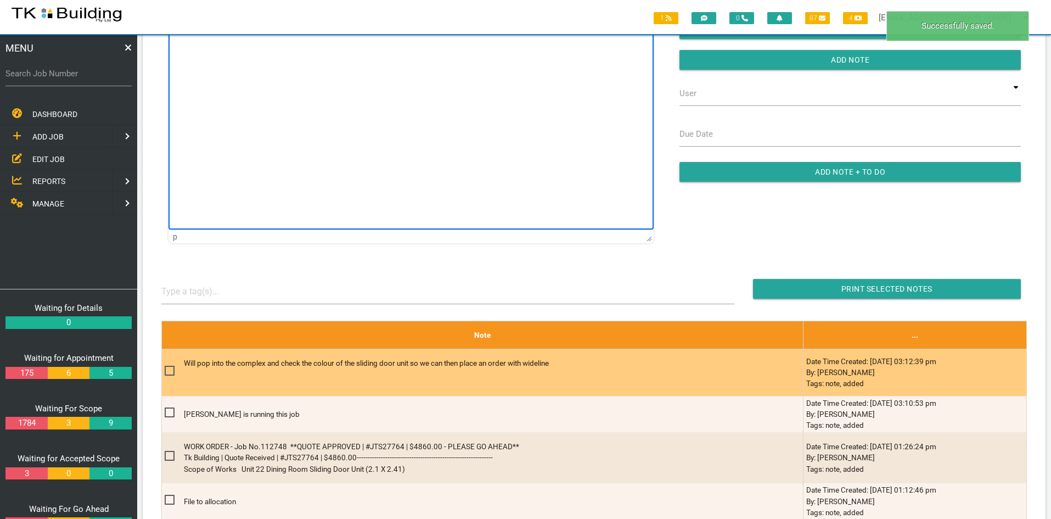
click at [369, 47] on html at bounding box center [411, 22] width 485 height 50
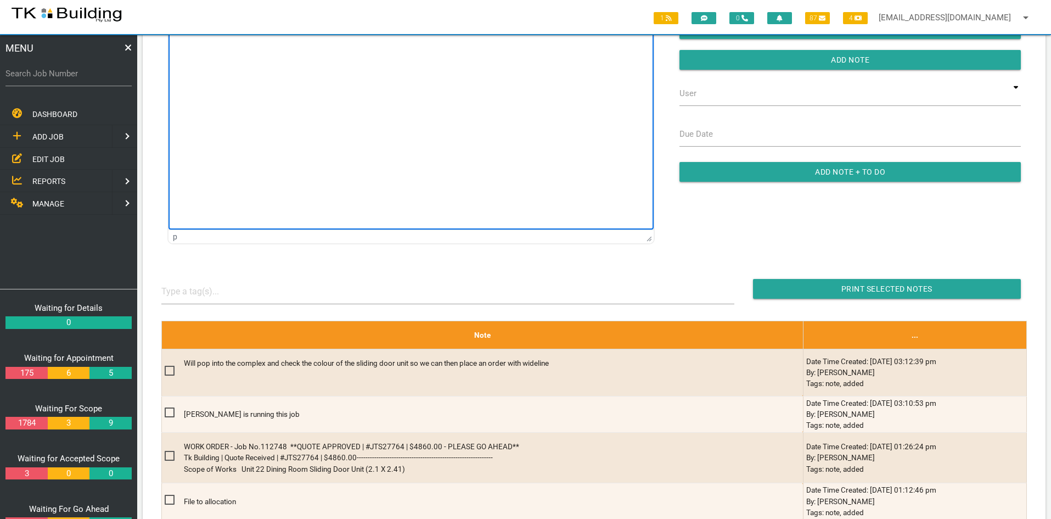
click at [402, 47] on html at bounding box center [411, 22] width 485 height 50
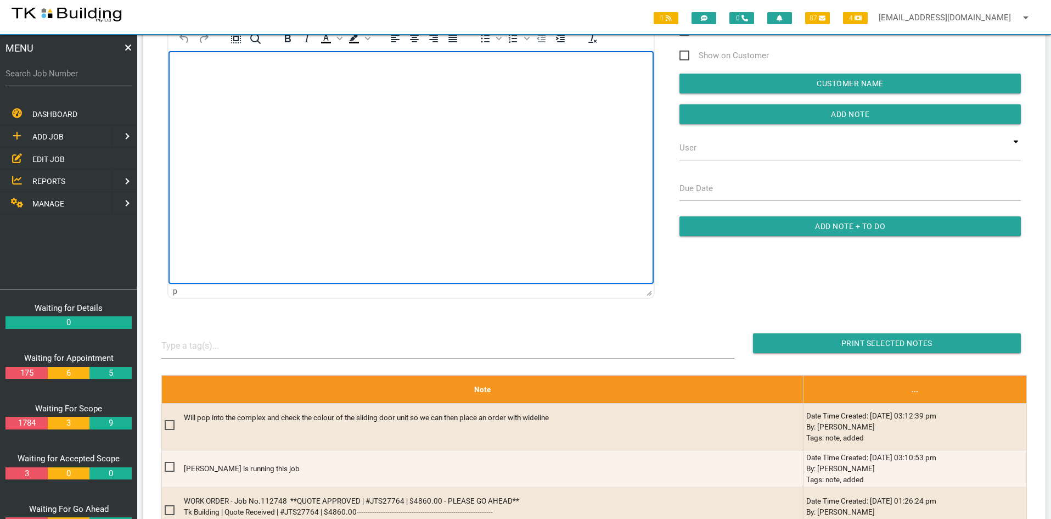
scroll to position [0, 0]
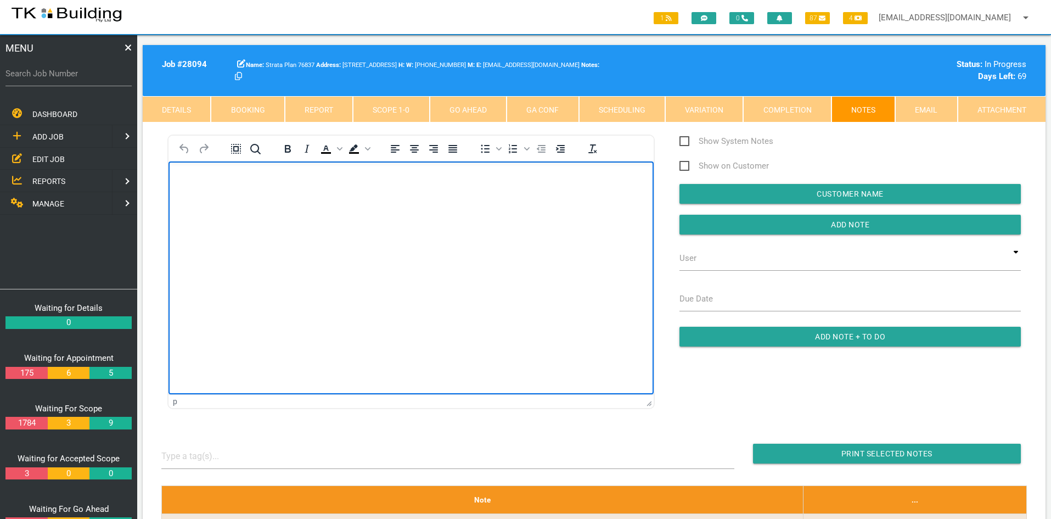
click at [402, 211] on html at bounding box center [411, 186] width 485 height 50
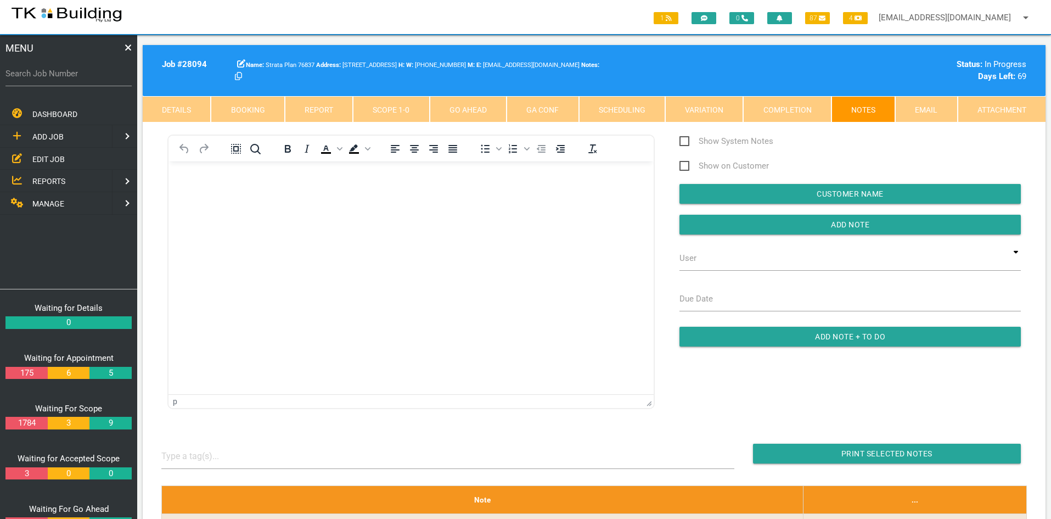
click at [396, 107] on link "Scope 1 - 0" at bounding box center [391, 109] width 76 height 26
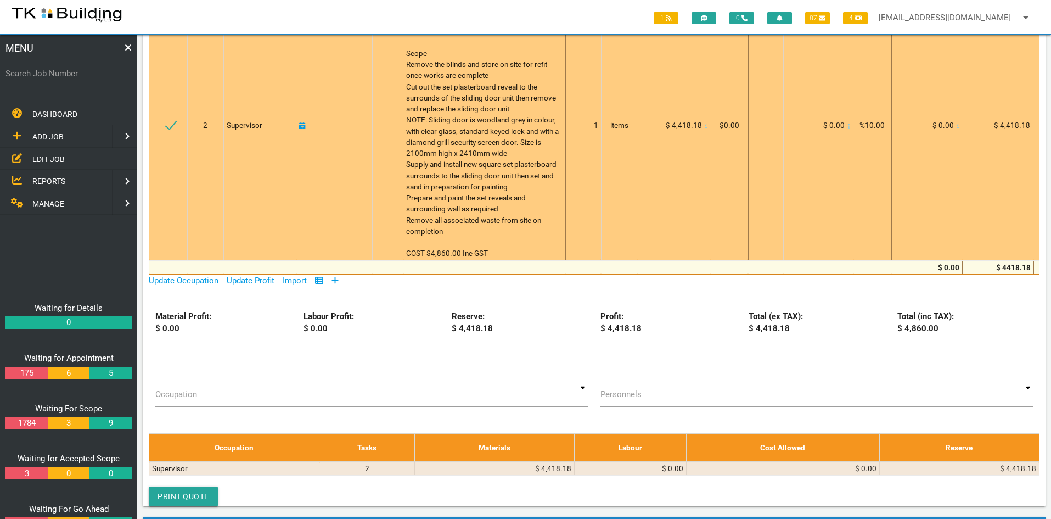
scroll to position [220, 0]
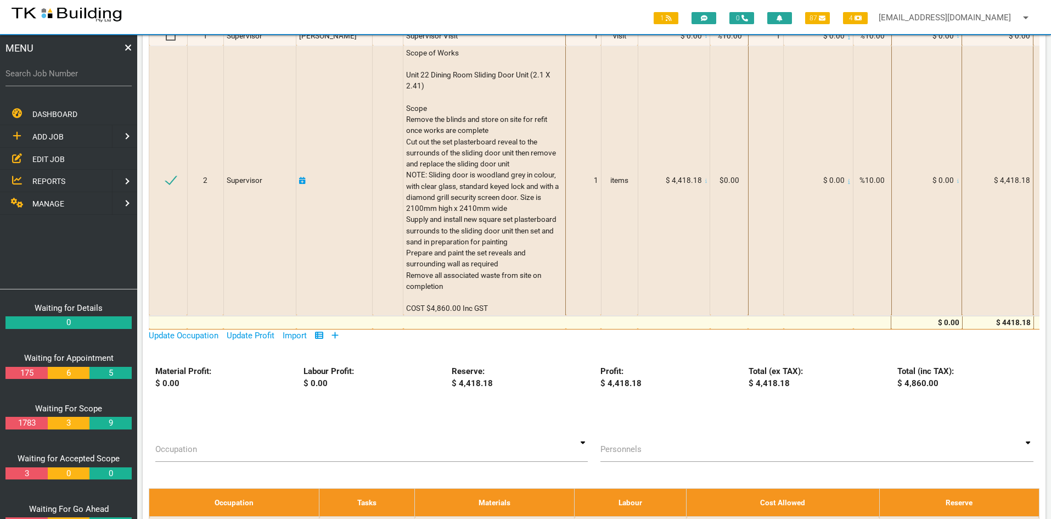
click at [46, 153] on link "EDIT JOB" at bounding box center [69, 159] width 142 height 23
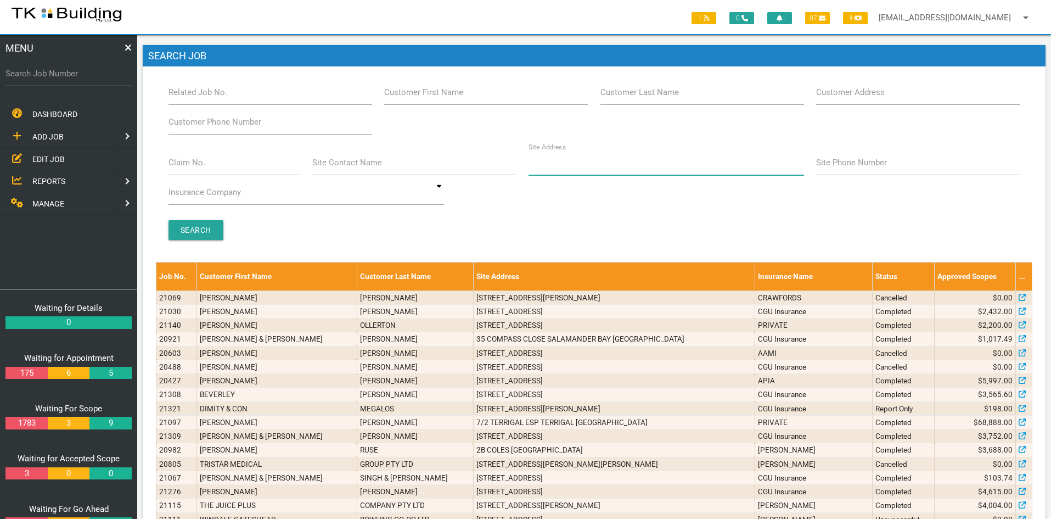
click at [608, 161] on input "Site Address" at bounding box center [667, 162] width 276 height 25
click at [690, 93] on input "Customer Last Name" at bounding box center [703, 92] width 204 height 25
type input "82366"
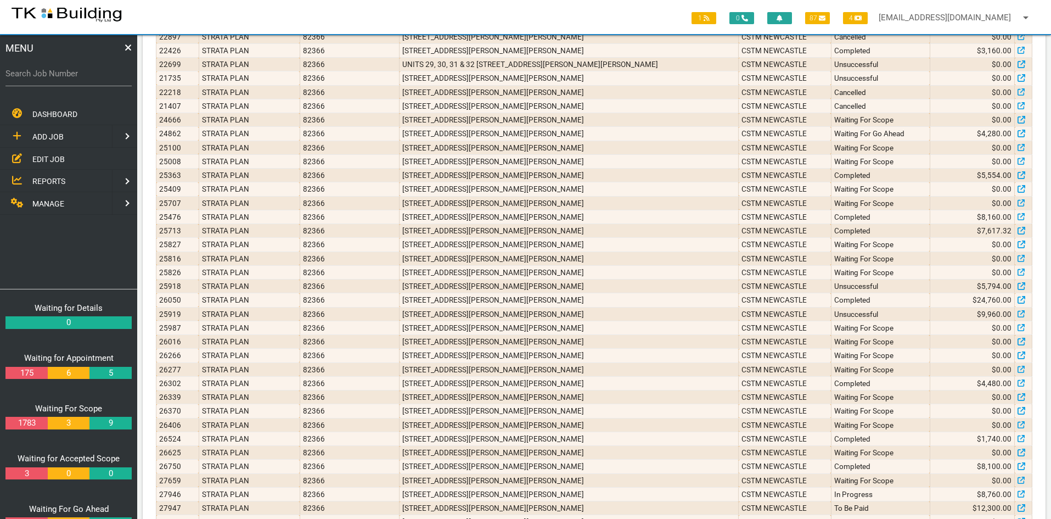
scroll to position [477, 0]
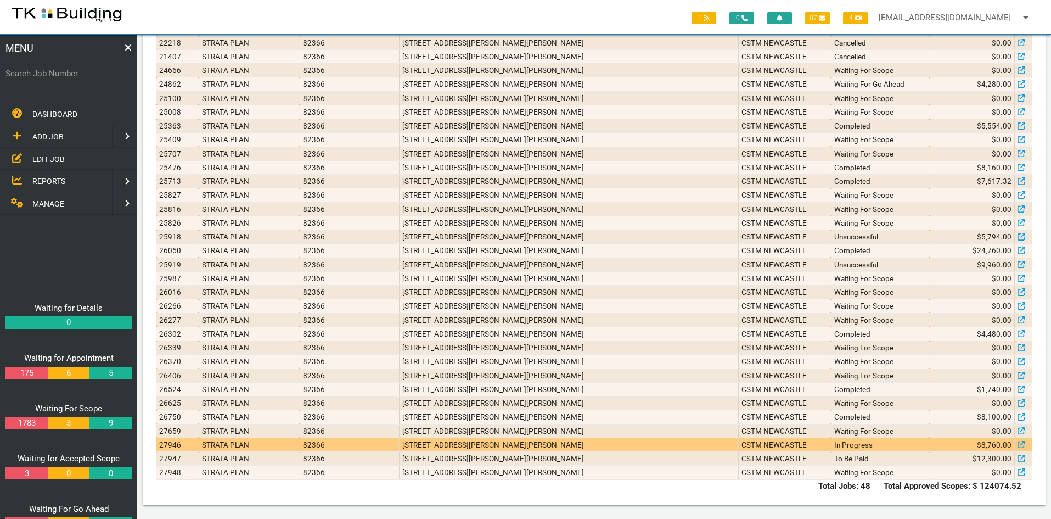
click at [526, 445] on td "[STREET_ADDRESS][PERSON_NAME][PERSON_NAME]" at bounding box center [569, 445] width 339 height 14
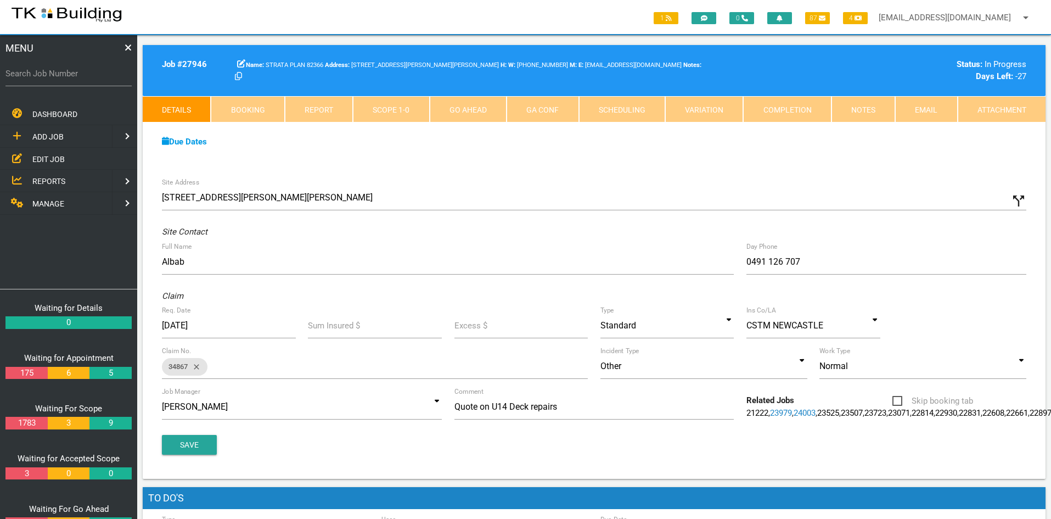
click at [586, 424] on div "Job Manager [PERSON_NAME] [PERSON_NAME] undefined undefined [PERSON_NAME] undef…" at bounding box center [594, 409] width 877 height 30
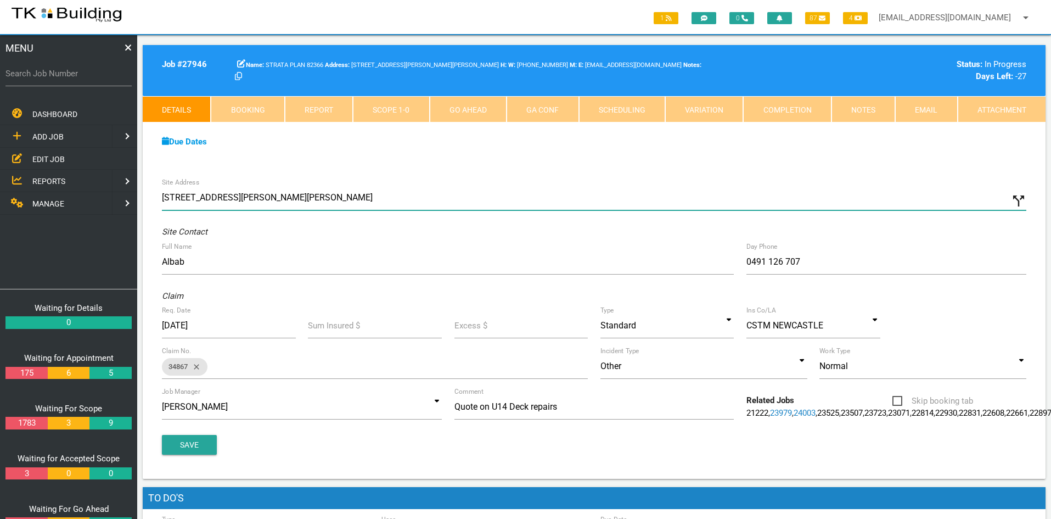
click at [655, 193] on input "[STREET_ADDRESS][PERSON_NAME][PERSON_NAME]" at bounding box center [594, 197] width 865 height 25
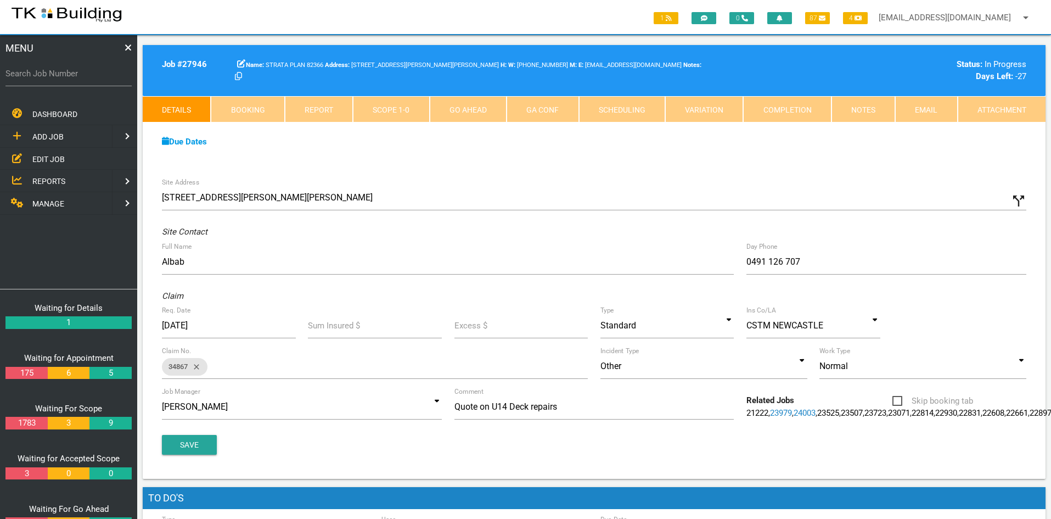
click at [44, 162] on span "EDIT JOB" at bounding box center [48, 158] width 32 height 9
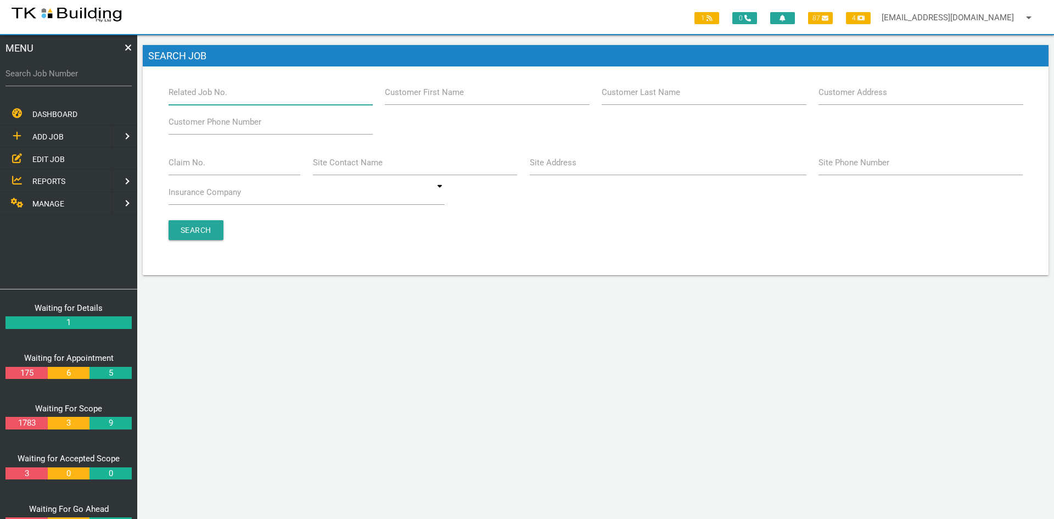
click at [249, 99] on input "Related Job No." at bounding box center [271, 92] width 204 height 25
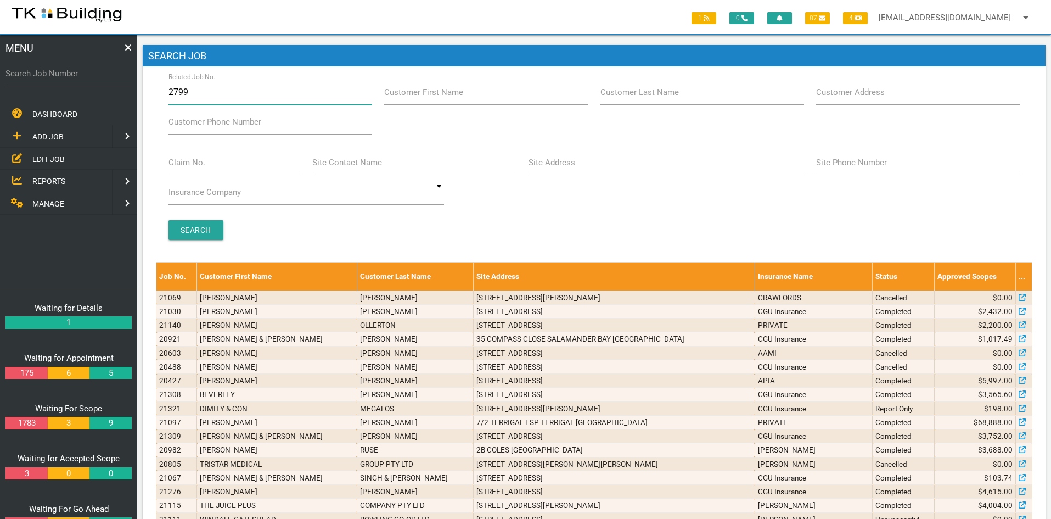
type input "27992"
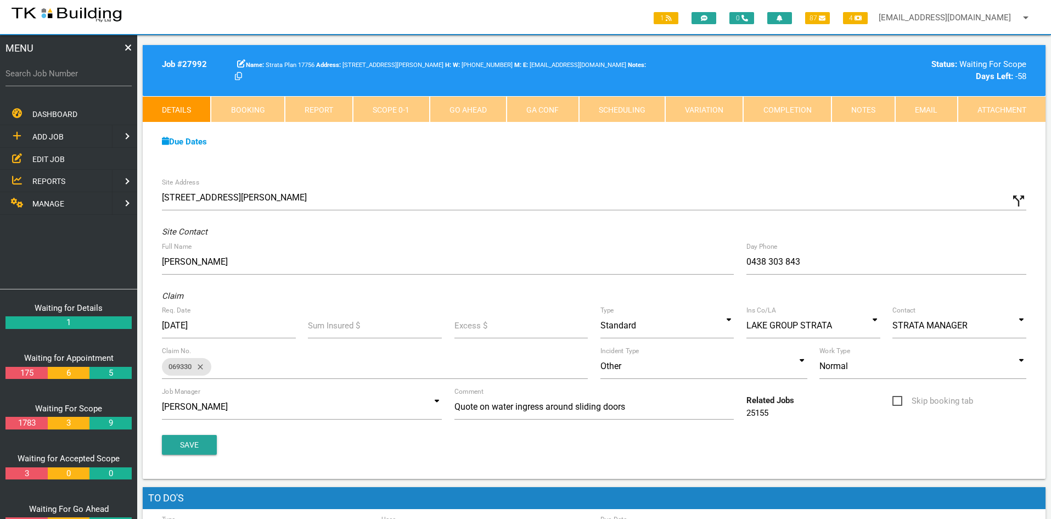
click at [659, 152] on div "Due Dates Waiting for Appointment From [DATE] To [DATE] Waiting For Scope From …" at bounding box center [594, 147] width 903 height 50
click at [624, 153] on div "Due Dates Waiting for Appointment From [DATE] To [DATE] Waiting For Scope From …" at bounding box center [594, 147] width 903 height 50
click at [624, 160] on div "Due Dates Waiting for Appointment From [DATE] To [DATE] Waiting For Scope From …" at bounding box center [594, 147] width 903 height 50
click at [522, 177] on div "Site Address [STREET_ADDRESS][PERSON_NAME] call_split Custom Address Street [GE…" at bounding box center [594, 325] width 903 height 307
click at [50, 154] on span "EDIT JOB" at bounding box center [48, 158] width 32 height 9
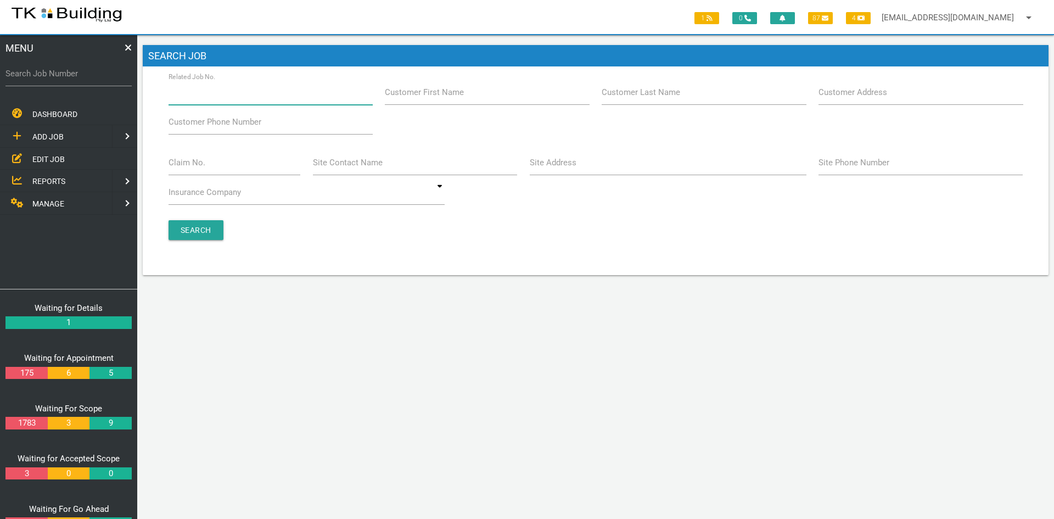
click at [240, 99] on input "Related Job No." at bounding box center [271, 92] width 204 height 25
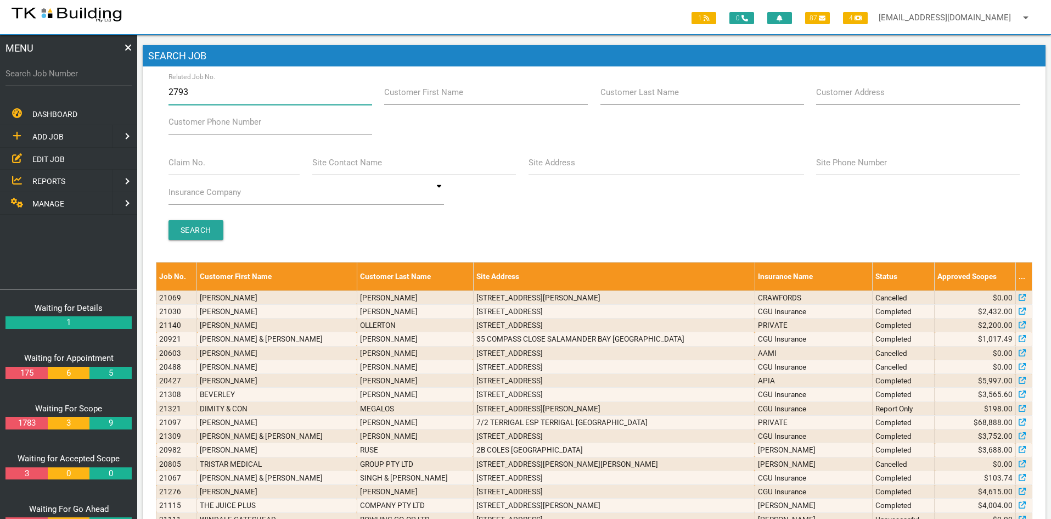
type input "27931"
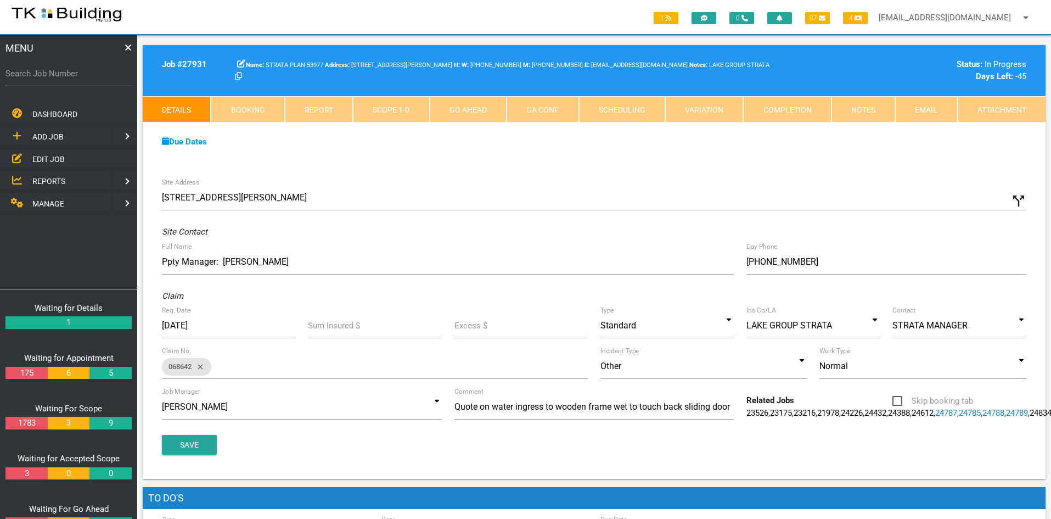
click at [580, 169] on div "Due Dates Waiting for Appointment From [DATE] To [DATE] Waiting For Scope From …" at bounding box center [594, 147] width 903 height 50
click at [872, 113] on link "Notes" at bounding box center [864, 109] width 64 height 26
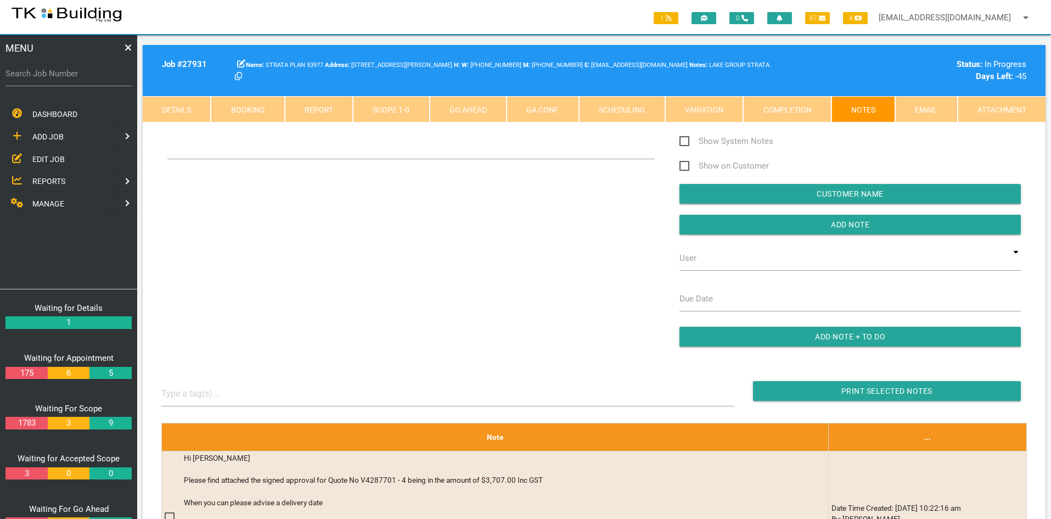
click at [415, 231] on div "Show System Notes Show on Customer Customer Name Add Note User TKB JobTracking …" at bounding box center [594, 246] width 878 height 223
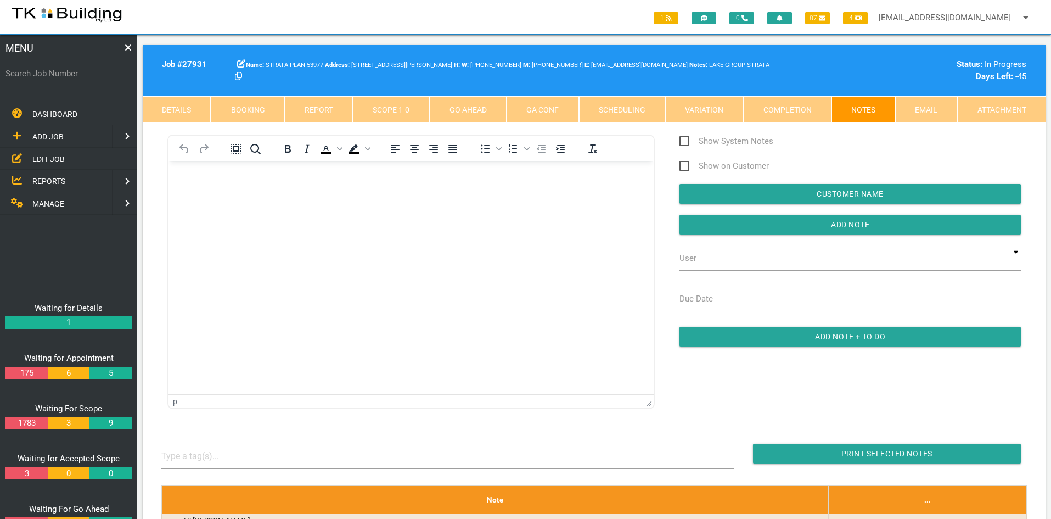
click at [369, 211] on html at bounding box center [411, 186] width 485 height 50
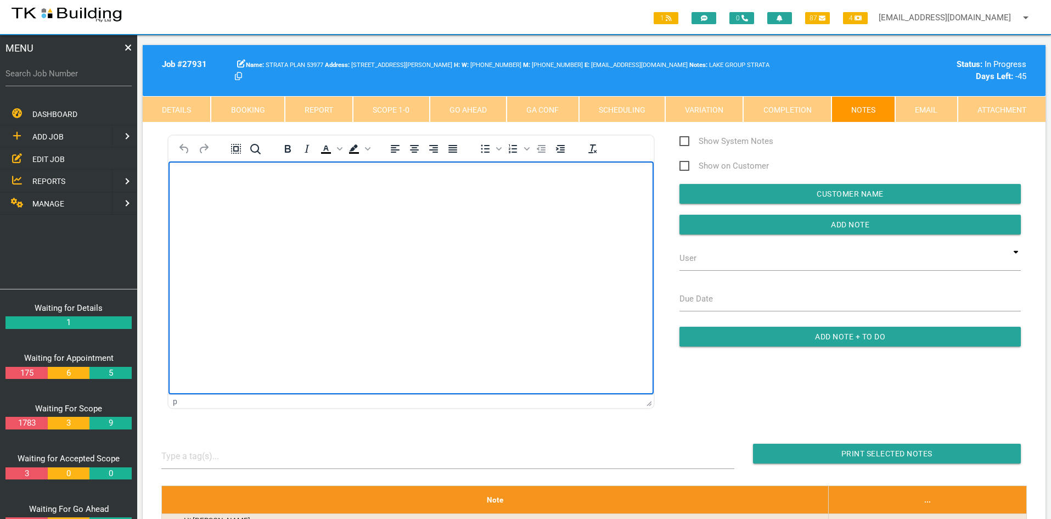
click at [436, 211] on html at bounding box center [411, 186] width 485 height 50
click at [390, 211] on html at bounding box center [411, 186] width 485 height 50
click at [358, 211] on html at bounding box center [411, 186] width 485 height 50
click at [192, 182] on p "TRend Windows have emailed to say they are delivering the windows on y" at bounding box center [411, 179] width 458 height 9
click at [507, 211] on html "Trend Windows have emailed to say they are delivering the windows on y" at bounding box center [411, 186] width 485 height 50
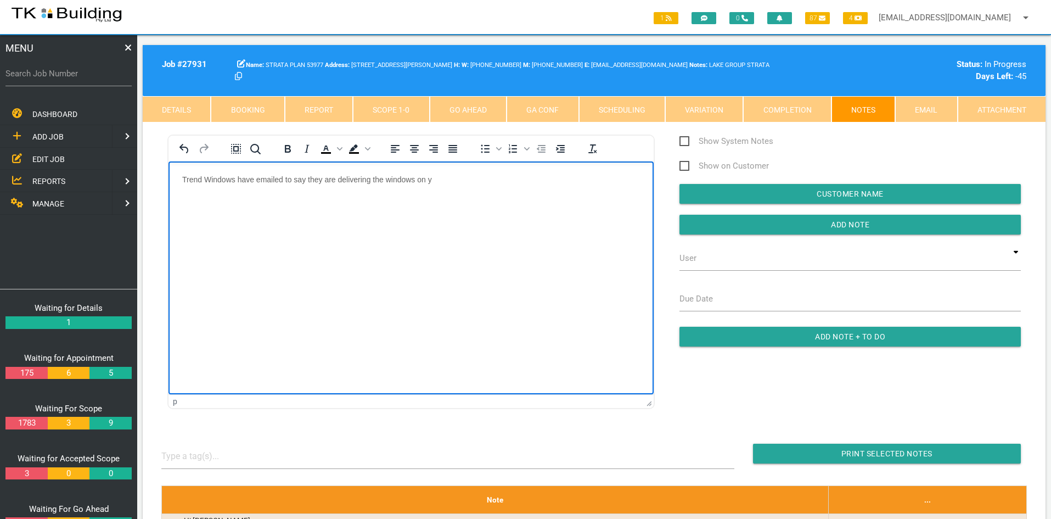
click at [442, 180] on p "Trend Windows have emailed to say they are delivering the windows on y" at bounding box center [411, 179] width 458 height 9
click at [546, 211] on html "Trend Windows have emailed to say they are delivering the windows [DATE][DATE]" at bounding box center [411, 186] width 485 height 50
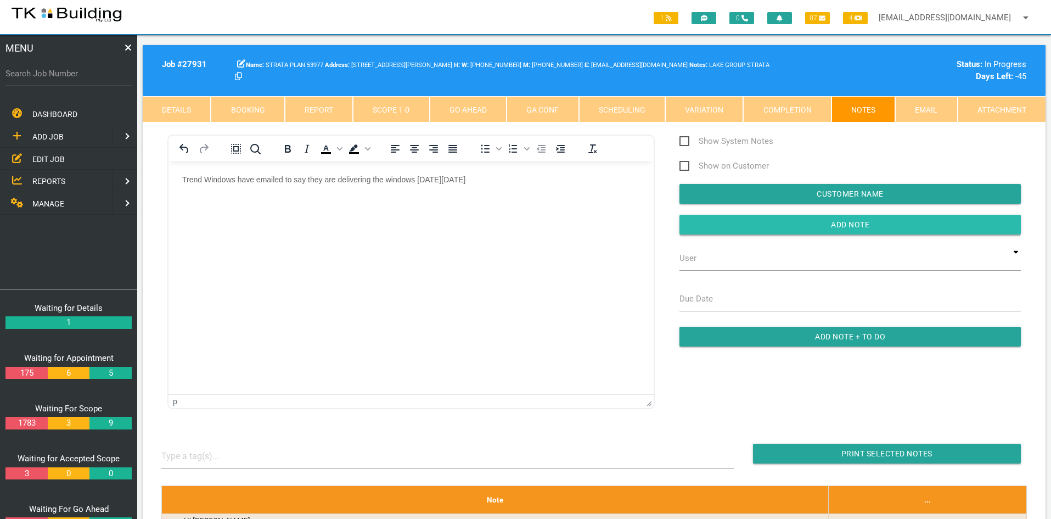
click at [845, 221] on input "button" at bounding box center [850, 225] width 341 height 20
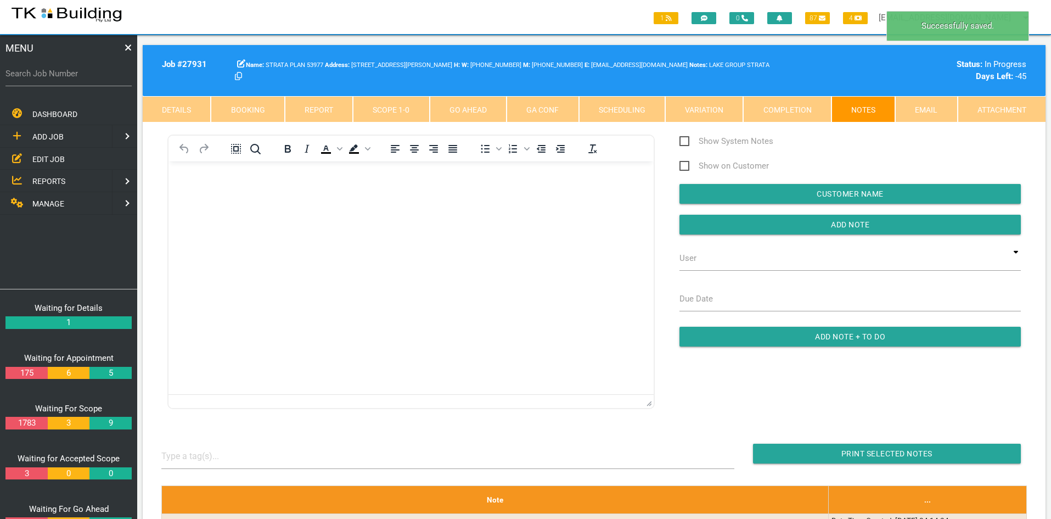
click at [517, 211] on html at bounding box center [411, 186] width 485 height 50
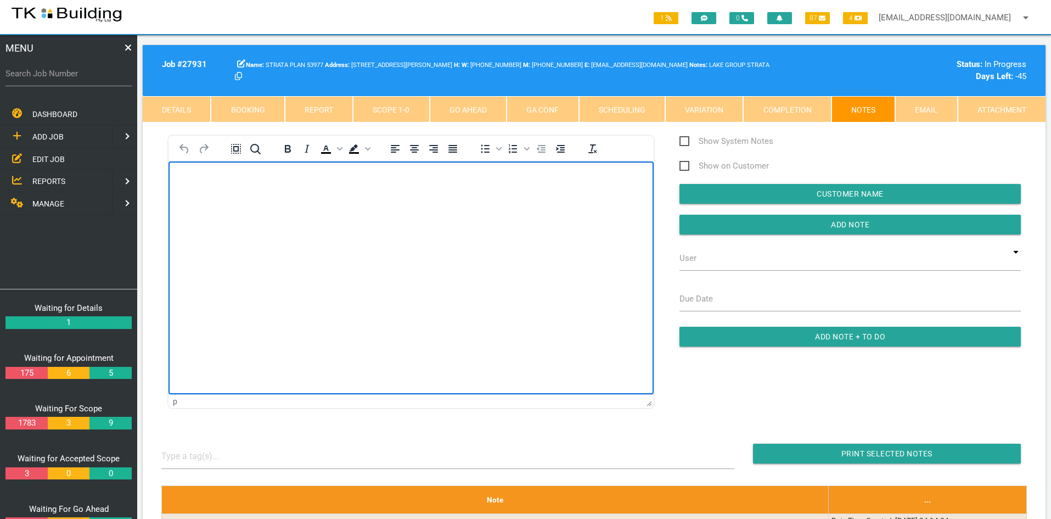
click at [43, 154] on span "EDIT JOB" at bounding box center [48, 158] width 32 height 9
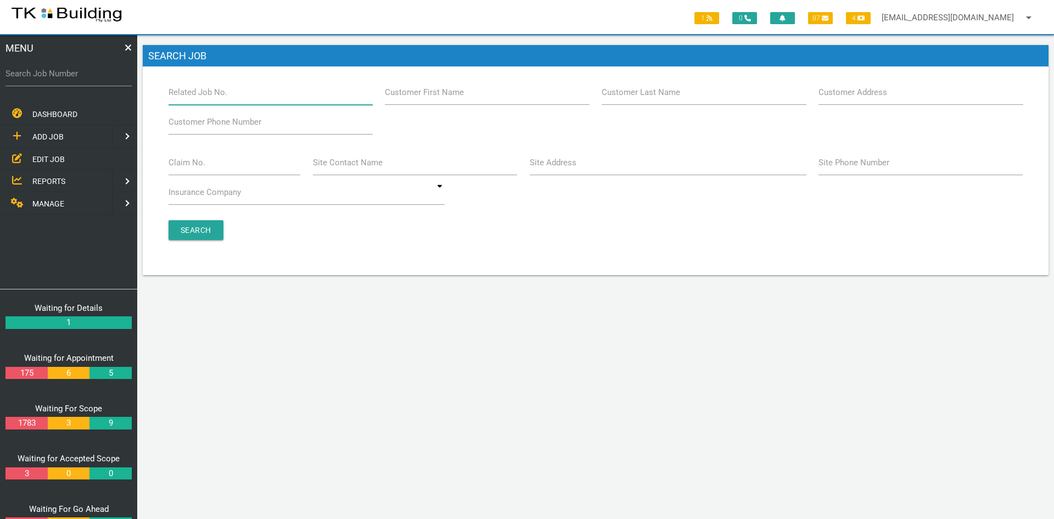
click at [259, 98] on input "Related Job No." at bounding box center [271, 92] width 204 height 25
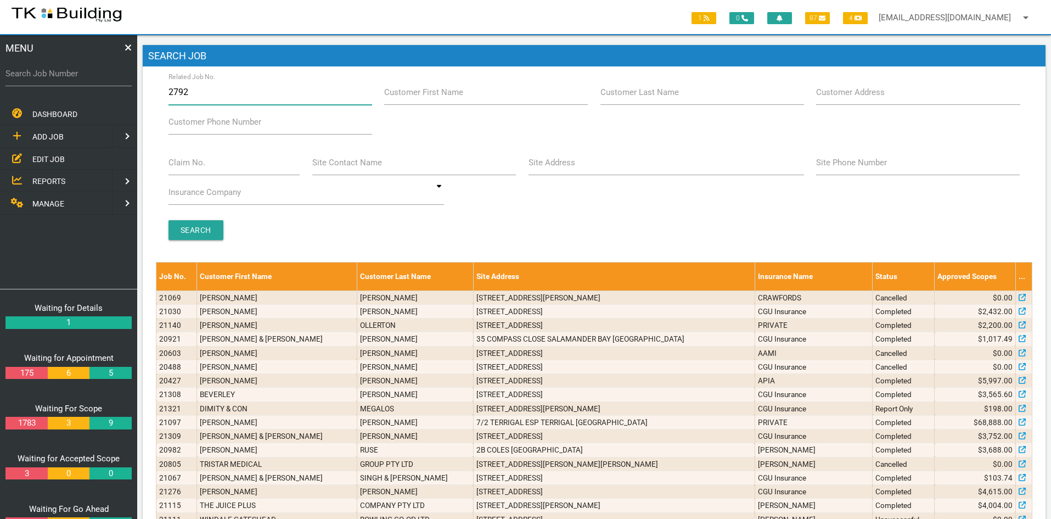
type input "27923"
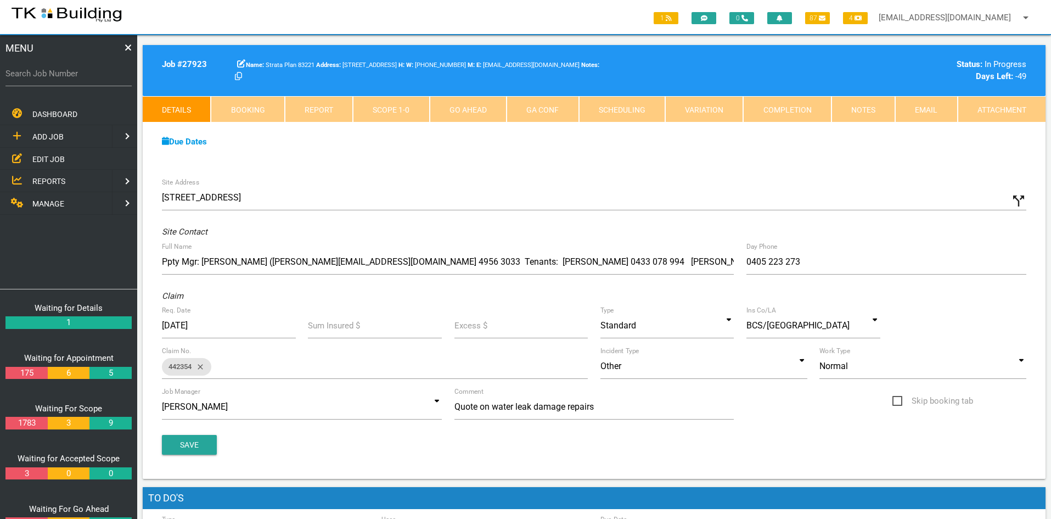
click at [854, 113] on link "Notes" at bounding box center [864, 109] width 64 height 26
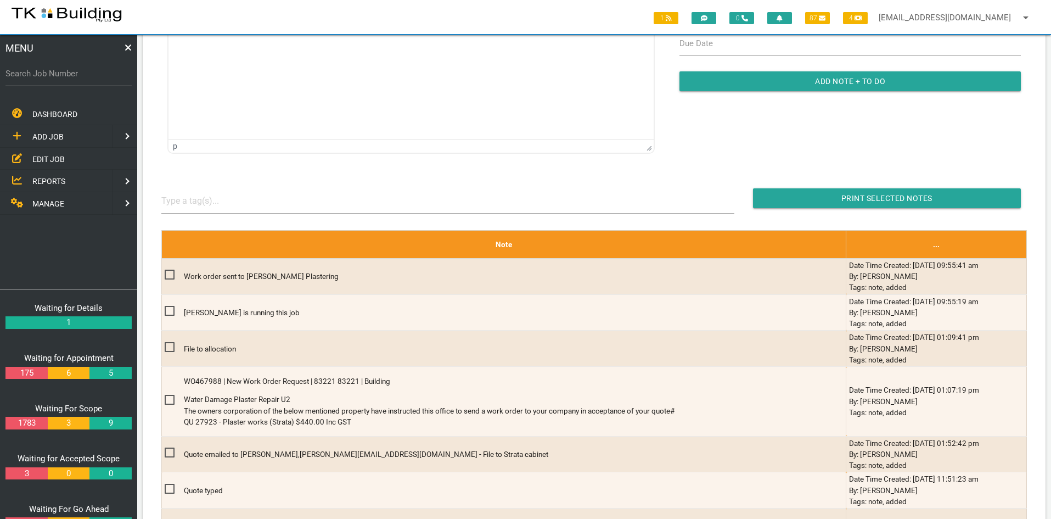
scroll to position [274, 0]
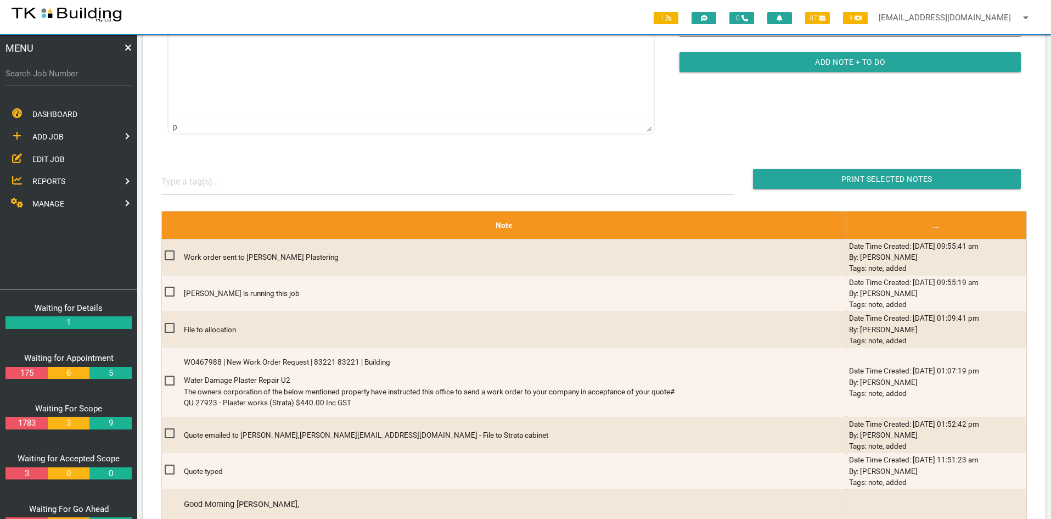
click at [453, 220] on th "Note" at bounding box center [503, 225] width 685 height 28
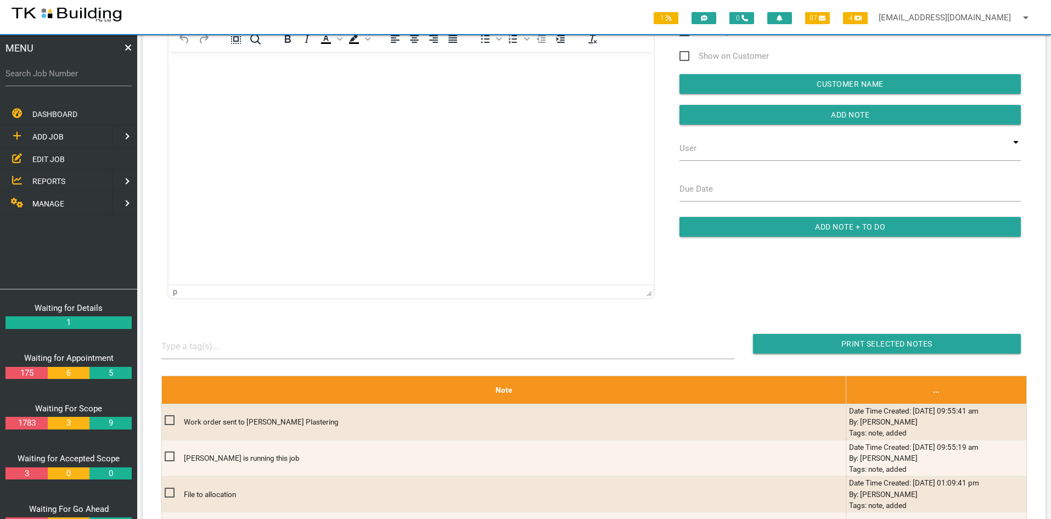
click at [422, 102] on html at bounding box center [411, 77] width 485 height 50
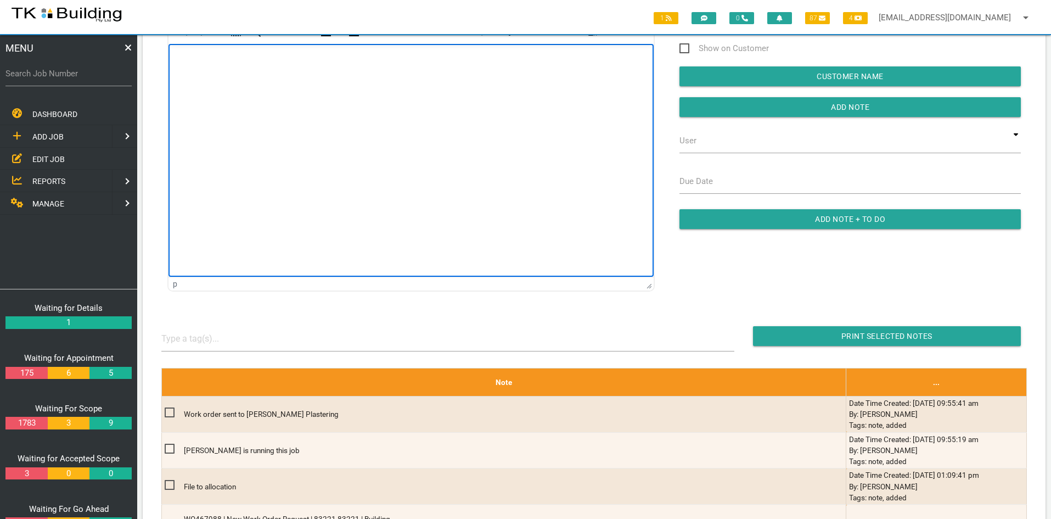
scroll to position [55, 0]
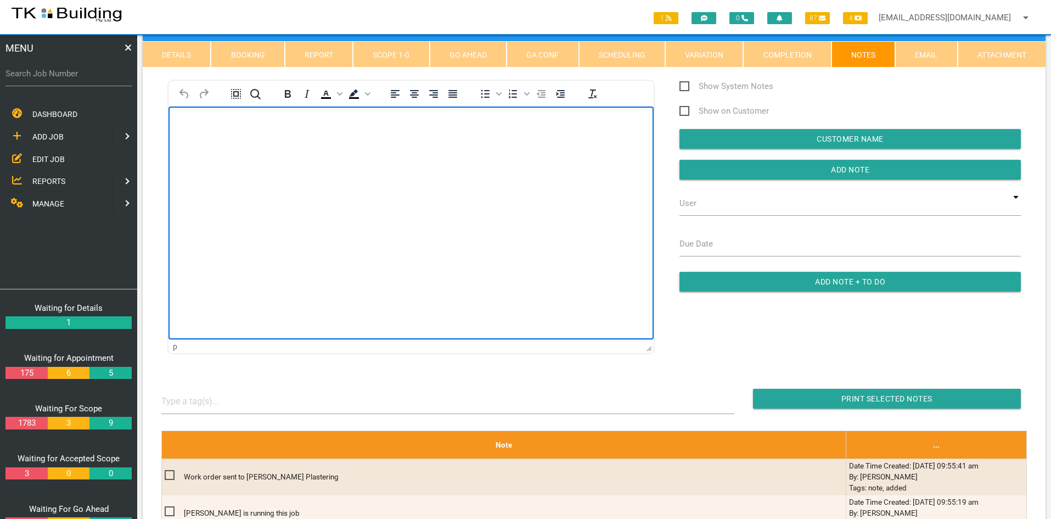
click at [362, 156] on html at bounding box center [411, 132] width 485 height 50
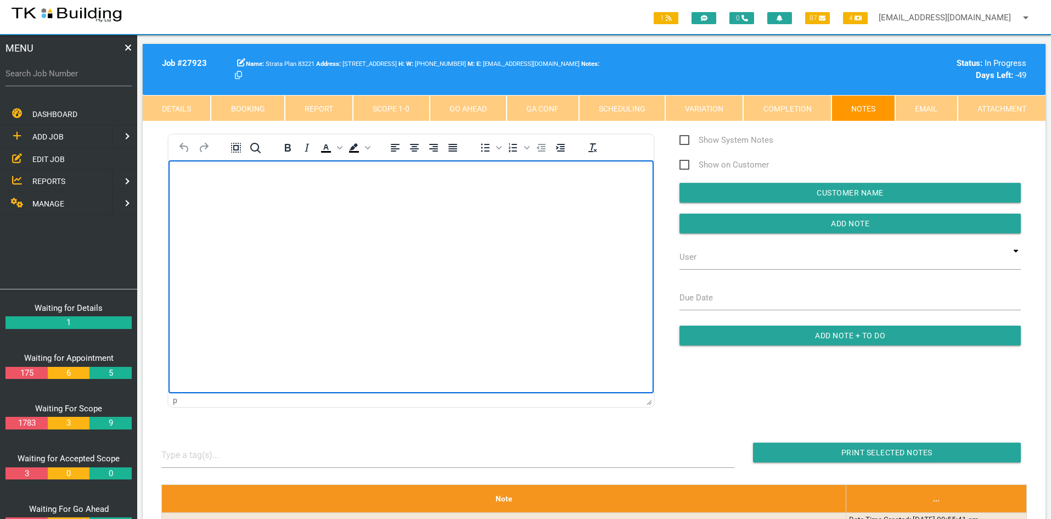
scroll to position [0, 0]
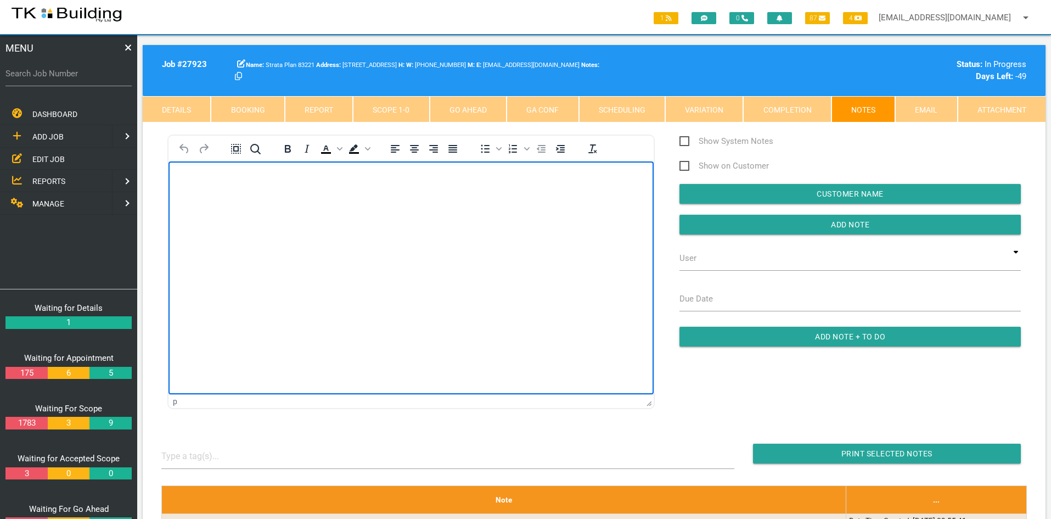
click at [362, 211] on html at bounding box center [411, 186] width 485 height 50
drag, startPoint x: 362, startPoint y: 297, endPoint x: 362, endPoint y: 242, distance: 55.4
click at [362, 242] on body "Job complete Please invoice as per the quoted amount of $440.00 Inc GST Thanks" at bounding box center [411, 215] width 485 height 81
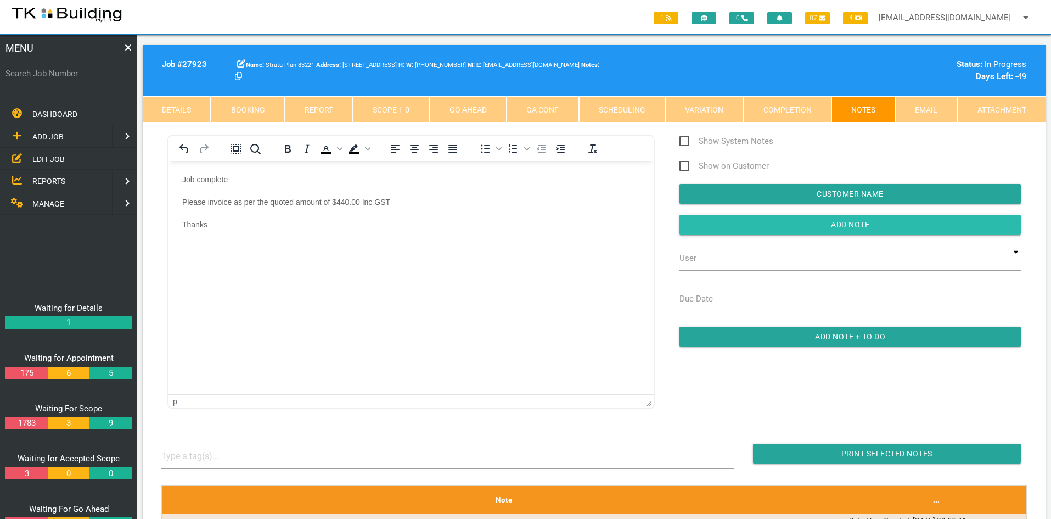
click at [844, 223] on input "button" at bounding box center [850, 225] width 341 height 20
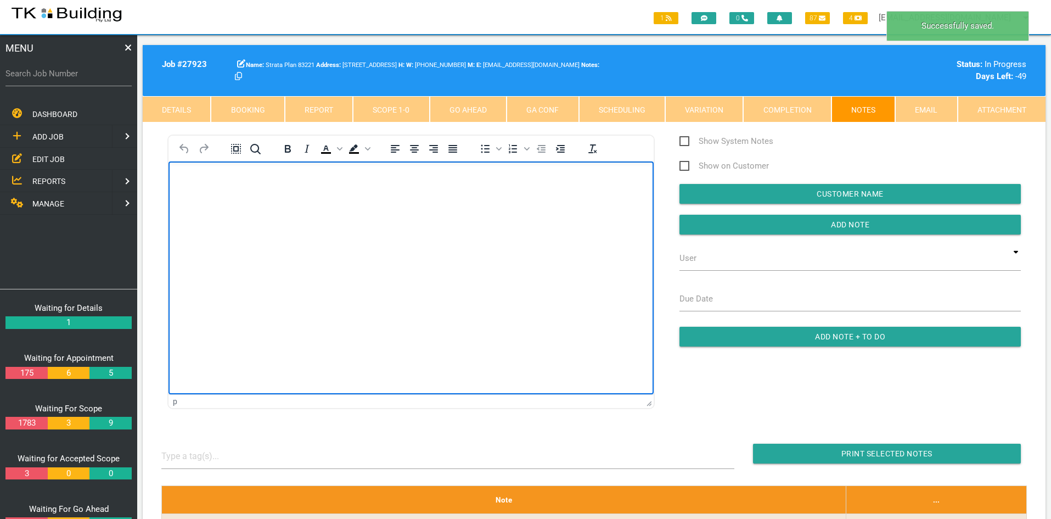
click at [558, 211] on html at bounding box center [411, 186] width 485 height 50
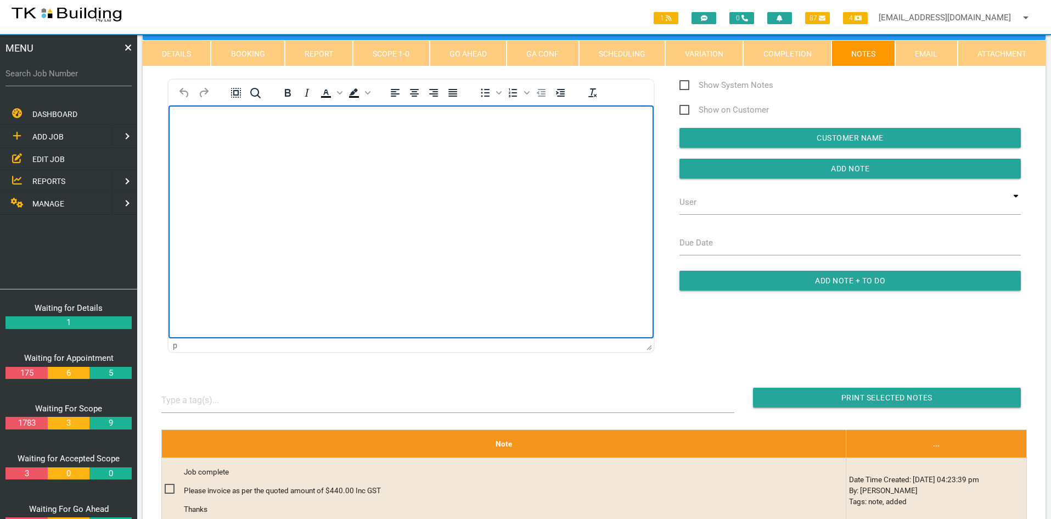
scroll to position [55, 0]
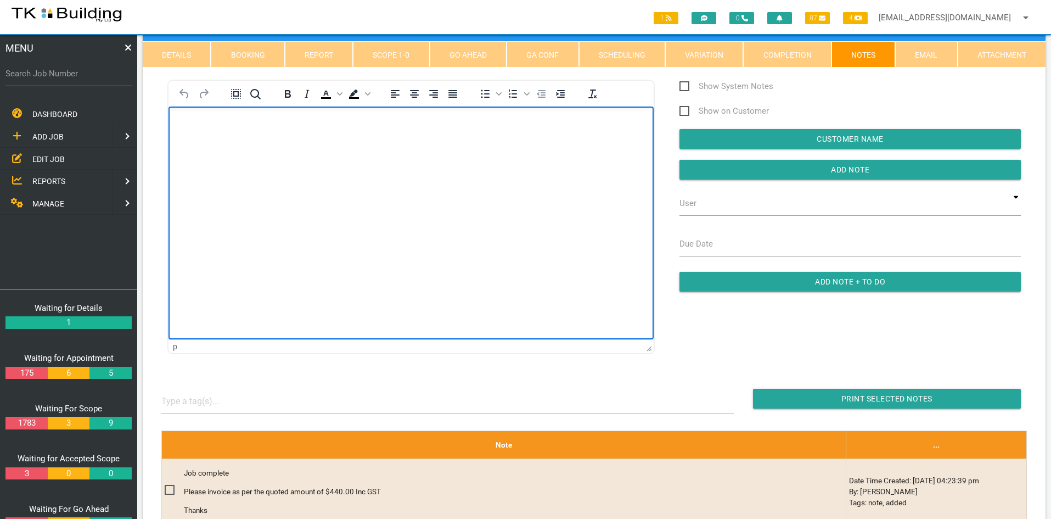
click at [461, 156] on html at bounding box center [411, 132] width 485 height 50
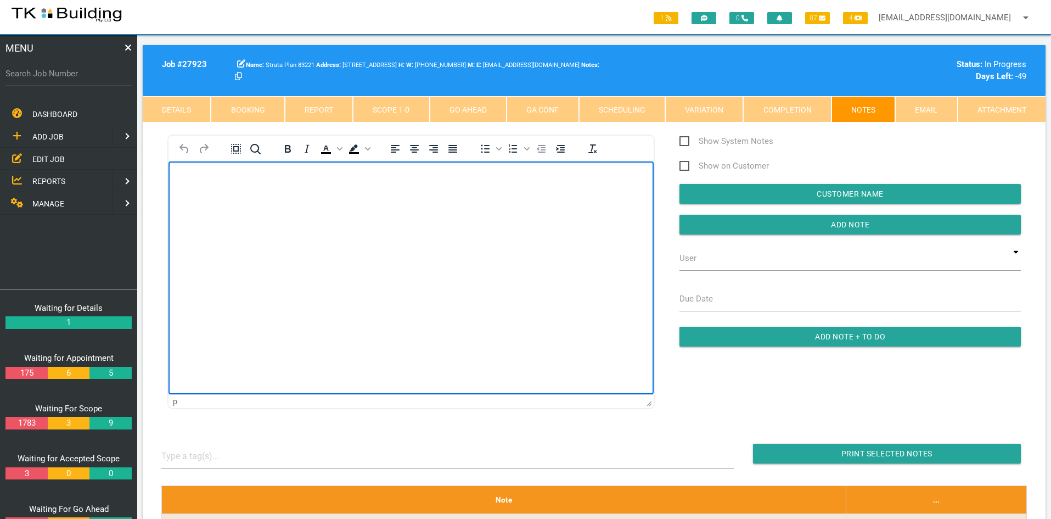
click at [439, 211] on html at bounding box center [411, 186] width 485 height 50
